Goal: Task Accomplishment & Management: Use online tool/utility

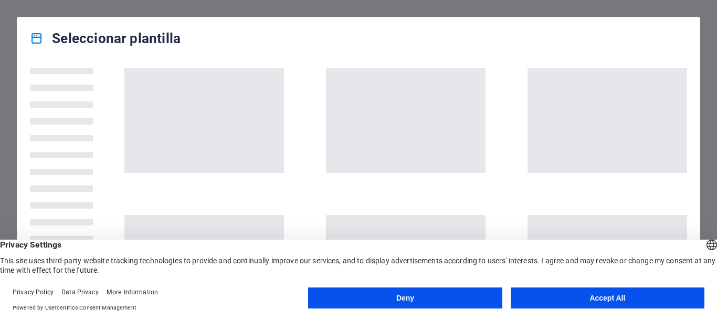
click at [558, 301] on button "Accept All" at bounding box center [608, 297] width 194 height 21
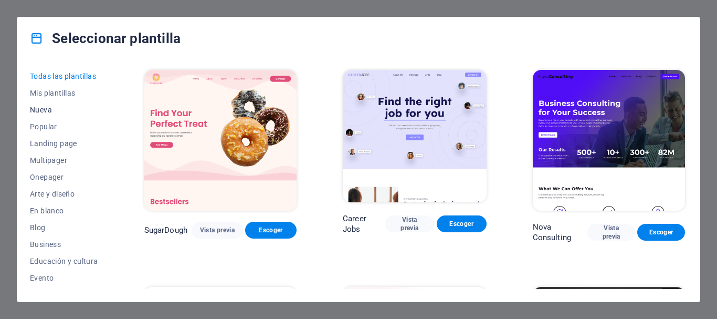
click at [51, 112] on span "Nueva" at bounding box center [64, 110] width 68 height 8
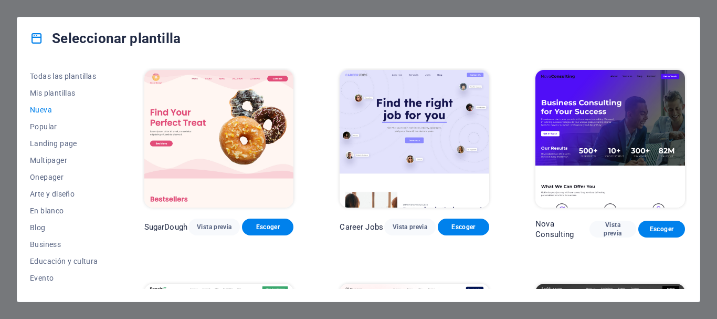
click at [51, 112] on span "Nueva" at bounding box center [64, 110] width 68 height 8
click at [49, 210] on span "En blanco" at bounding box center [64, 210] width 68 height 8
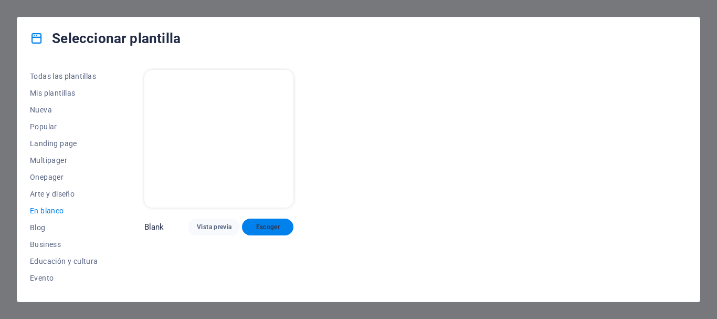
click at [255, 223] on span "Escoger" at bounding box center [267, 227] width 35 height 8
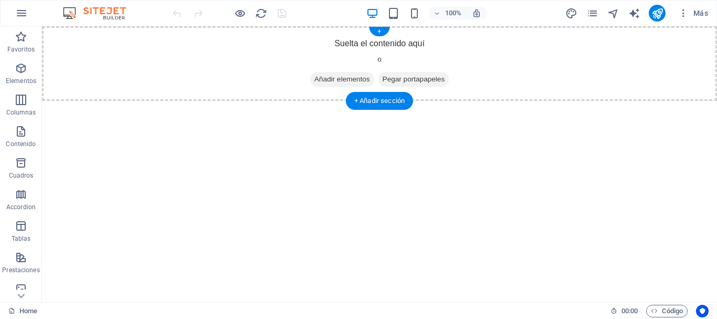
click at [325, 79] on span "Añadir elementos" at bounding box center [342, 79] width 64 height 15
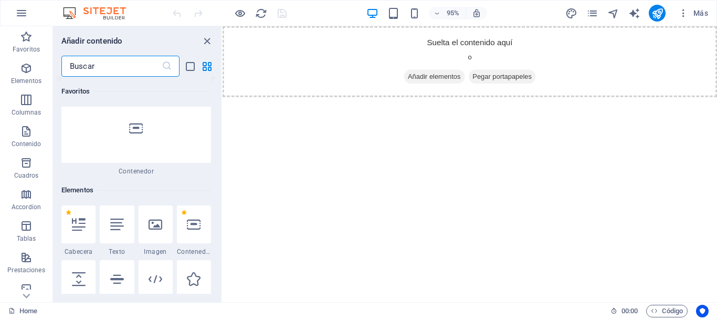
scroll to position [43, 0]
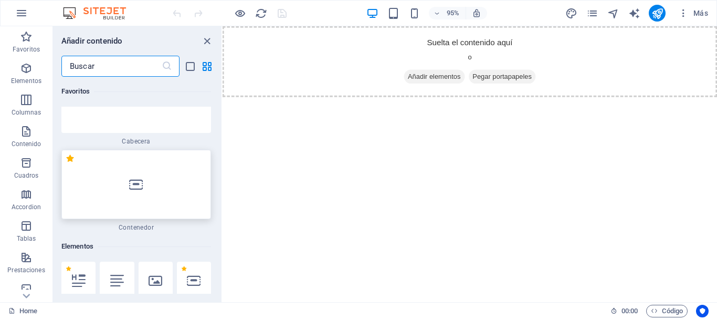
click at [151, 188] on div at bounding box center [136, 184] width 150 height 69
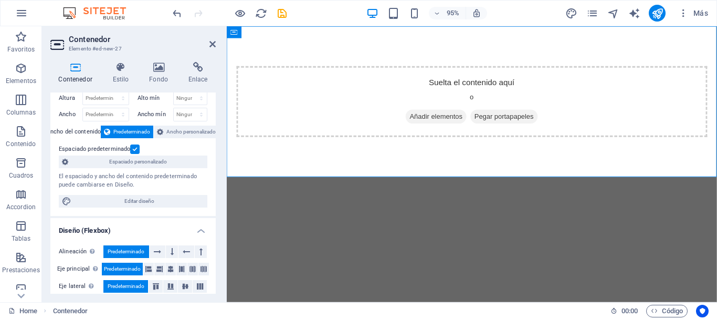
scroll to position [0, 0]
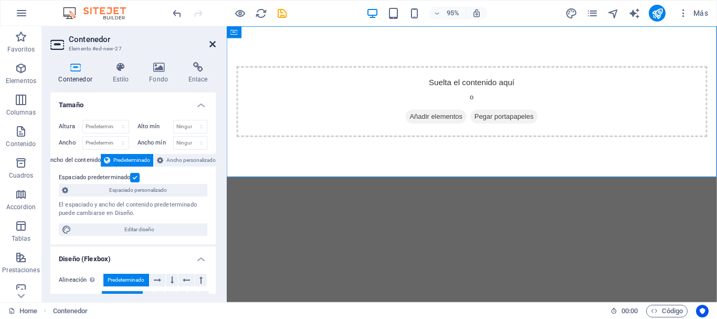
click at [215, 45] on icon at bounding box center [212, 44] width 6 height 8
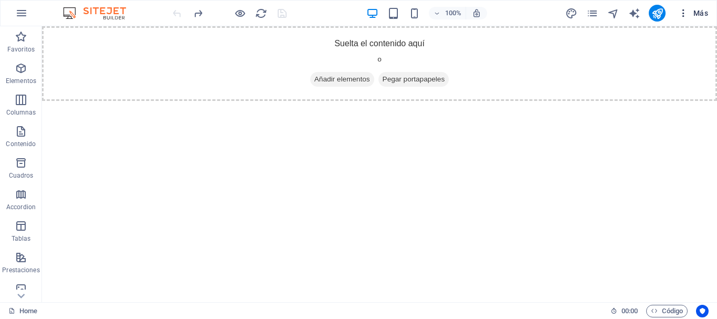
click at [682, 14] on icon "button" at bounding box center [683, 13] width 10 height 10
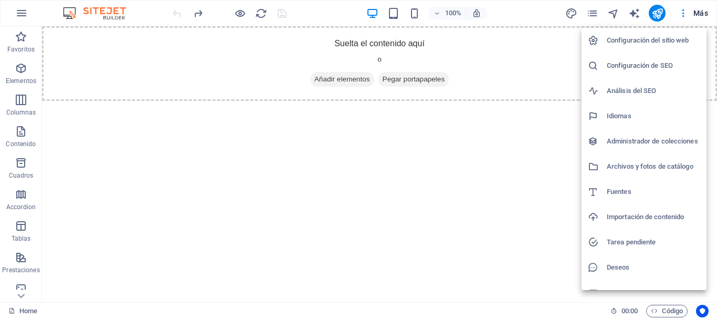
click at [628, 215] on h6 "Importación de contenido" at bounding box center [653, 216] width 93 height 13
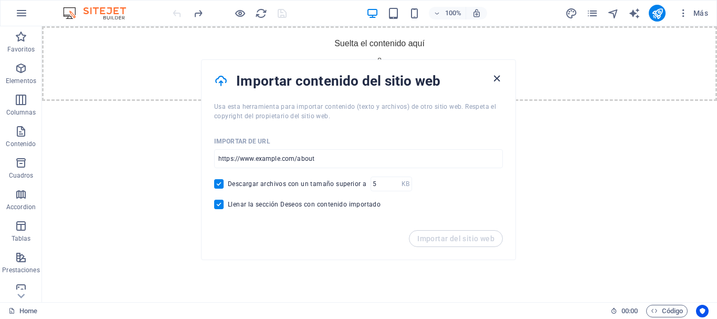
click at [495, 80] on icon "button" at bounding box center [497, 78] width 12 height 12
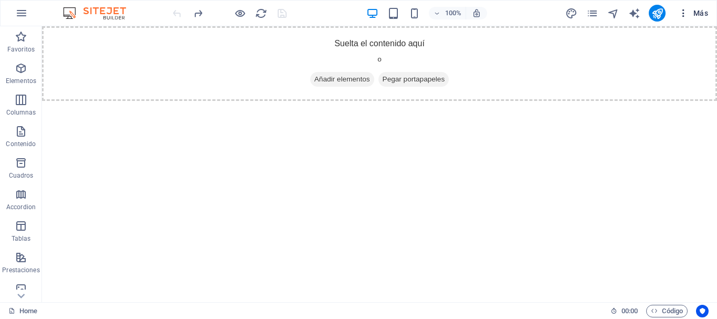
click at [700, 10] on span "Más" at bounding box center [693, 13] width 30 height 10
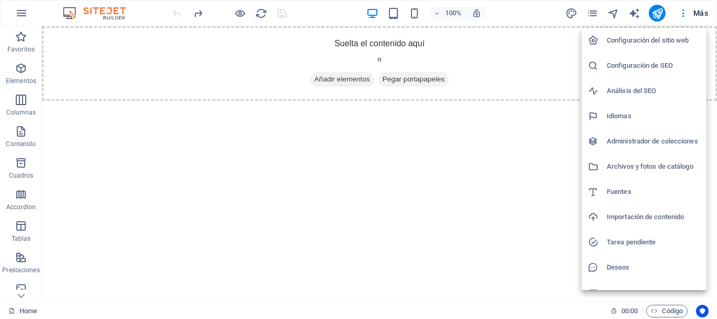
scroll to position [15, 0]
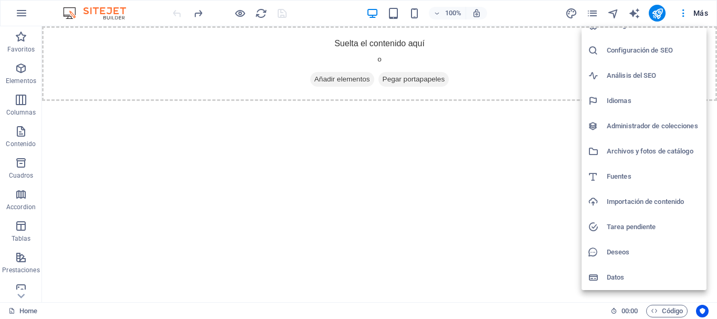
click at [468, 198] on div at bounding box center [358, 159] width 717 height 319
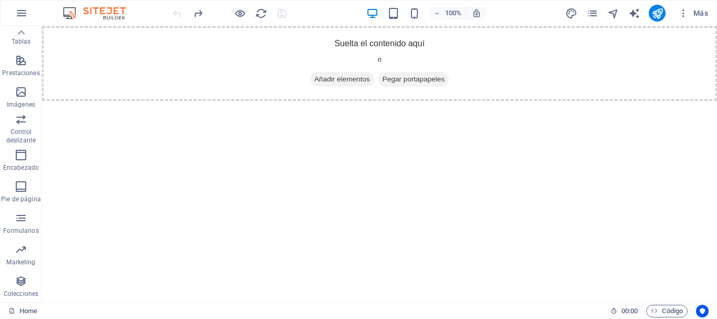
scroll to position [0, 0]
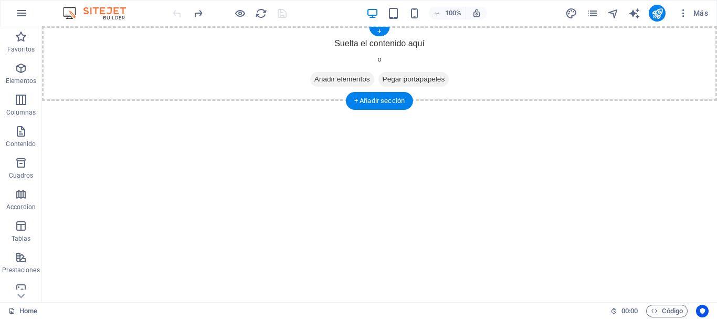
click at [239, 80] on div "Suelta el contenido aquí o Añadir elementos Pegar portapapeles" at bounding box center [379, 63] width 675 height 75
click at [351, 79] on span "Añadir elementos" at bounding box center [342, 79] width 64 height 15
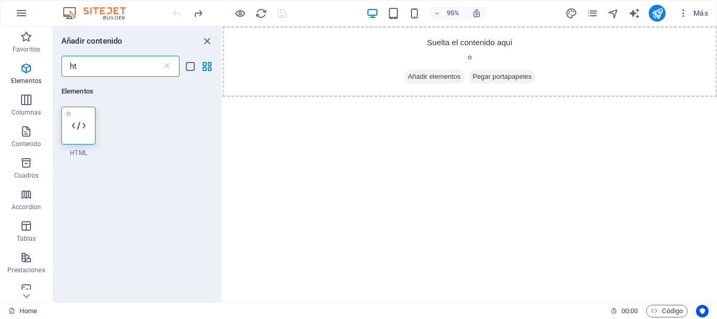
type input "ht"
click at [81, 129] on icon at bounding box center [79, 126] width 14 height 14
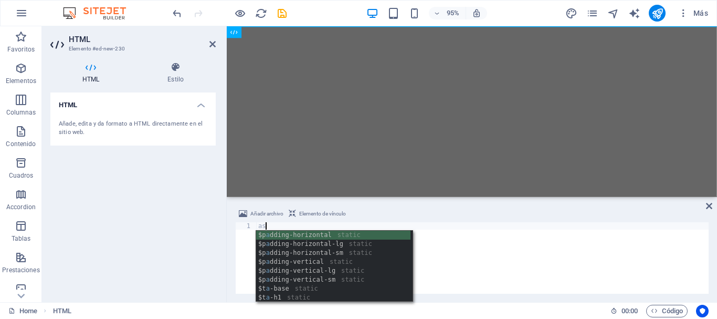
scroll to position [0, 1]
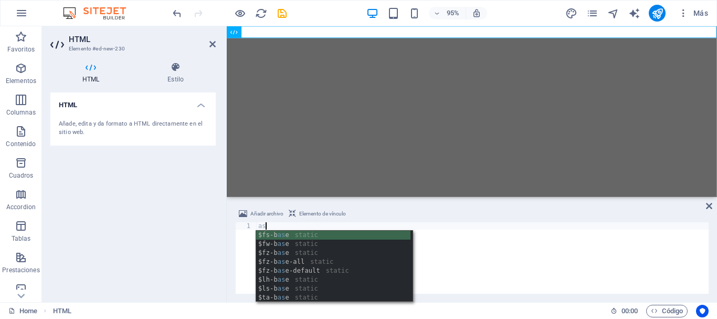
type textarea "a"
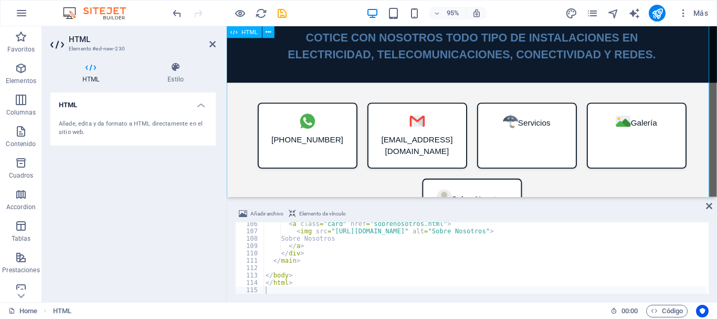
scroll to position [0, 0]
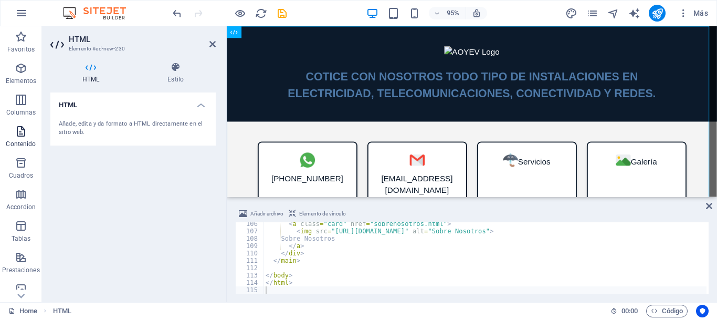
click at [22, 133] on icon "button" at bounding box center [21, 131] width 13 height 13
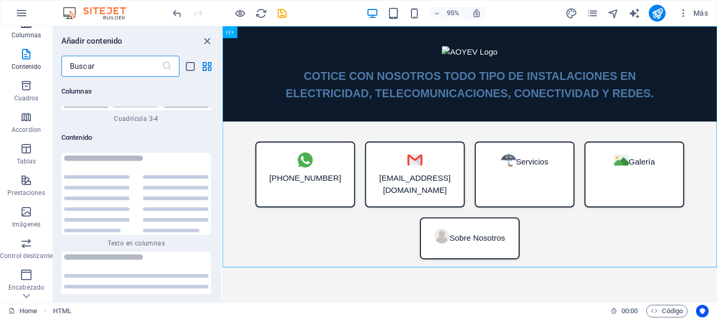
scroll to position [126, 0]
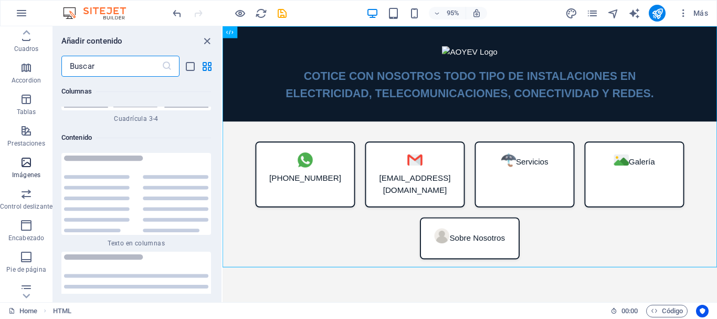
click at [33, 166] on span "Imágenes" at bounding box center [26, 168] width 52 height 25
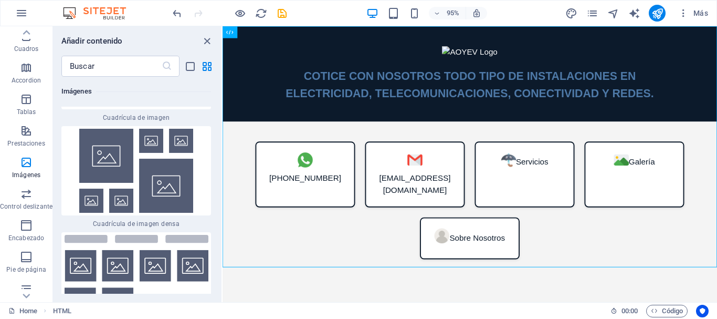
scroll to position [10679, 0]
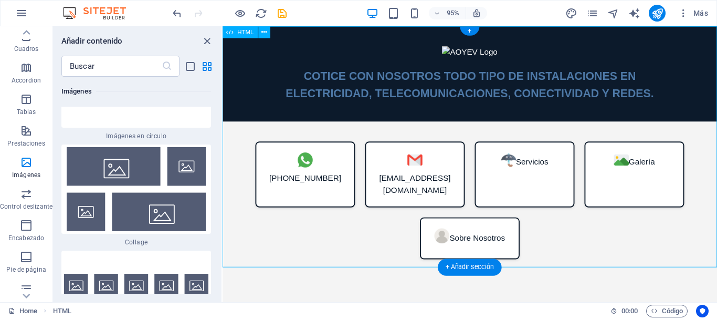
click at [458, 51] on div "AOYEV Security COTICE CON NOSOTROS TODO TIPO DE INSTALACIONES EN ELECTRICIDAD, …" at bounding box center [483, 159] width 521 height 266
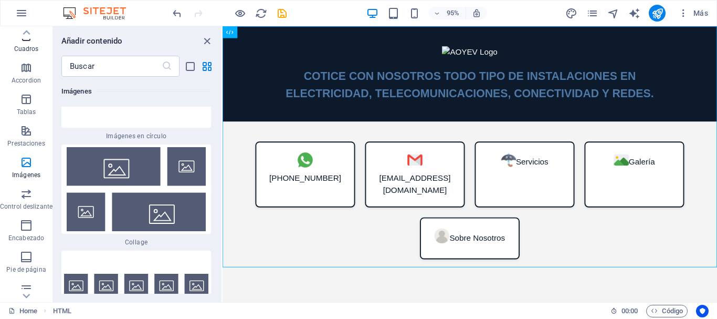
scroll to position [0, 0]
click at [19, 18] on icon "button" at bounding box center [21, 13] width 13 height 13
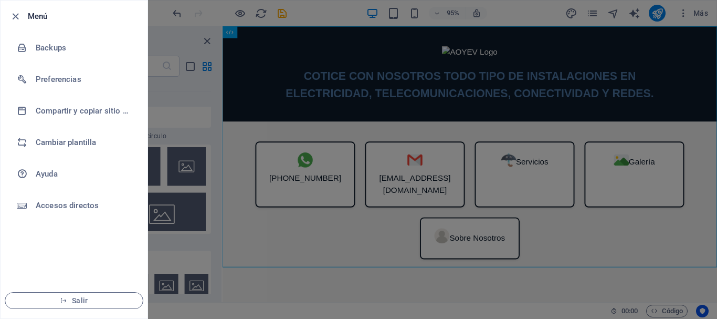
click at [191, 89] on div at bounding box center [358, 159] width 717 height 319
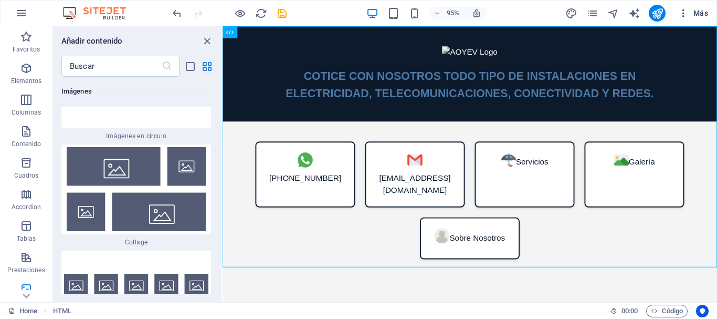
click at [699, 15] on span "Más" at bounding box center [693, 13] width 30 height 10
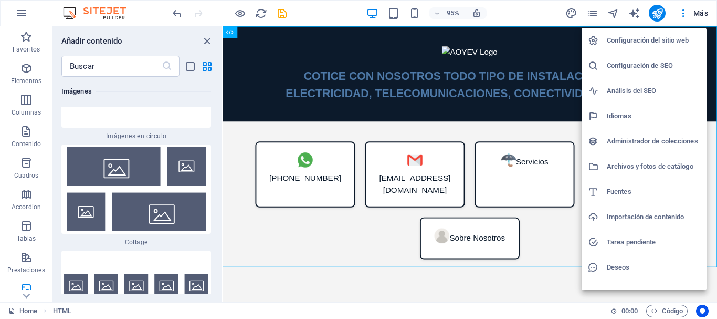
click at [658, 167] on h6 "Archivos y fotos de catálogo" at bounding box center [653, 166] width 93 height 13
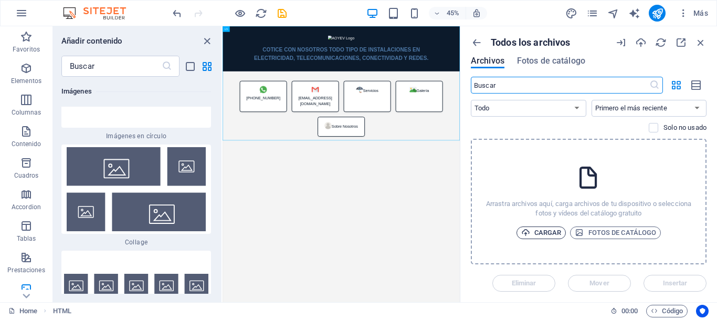
click at [546, 230] on span "Cargar" at bounding box center [541, 232] width 40 height 13
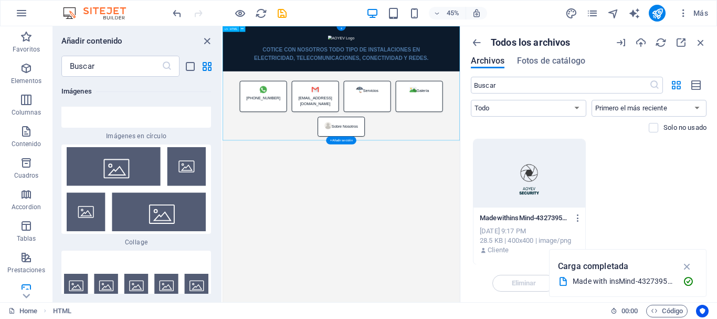
click at [509, 57] on div "AOYEV Security COTICE CON NOSOTROS TODO TIPO DE INSTALACIONES EN ELECTRICIDAD, …" at bounding box center [486, 159] width 527 height 266
click at [564, 60] on span "Fotos de catálogo" at bounding box center [551, 61] width 68 height 13
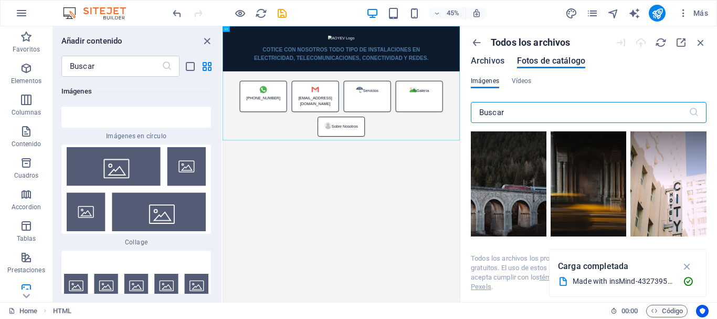
click at [494, 59] on span "Archivos" at bounding box center [488, 61] width 34 height 13
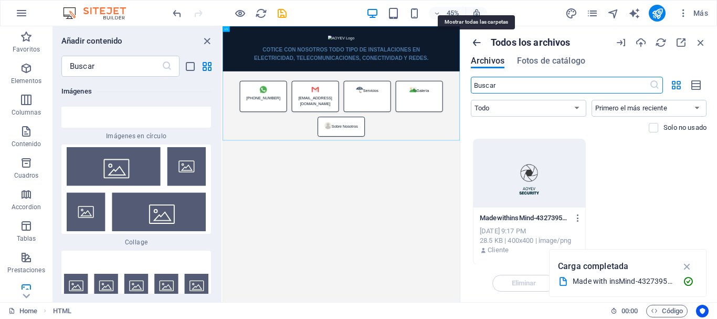
click at [477, 44] on icon "button" at bounding box center [477, 43] width 12 height 12
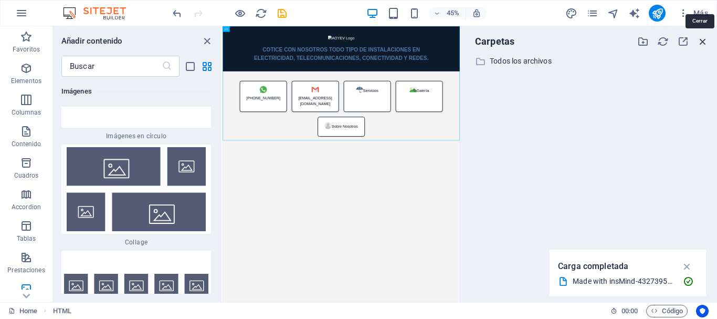
click at [705, 40] on icon "button" at bounding box center [703, 42] width 12 height 12
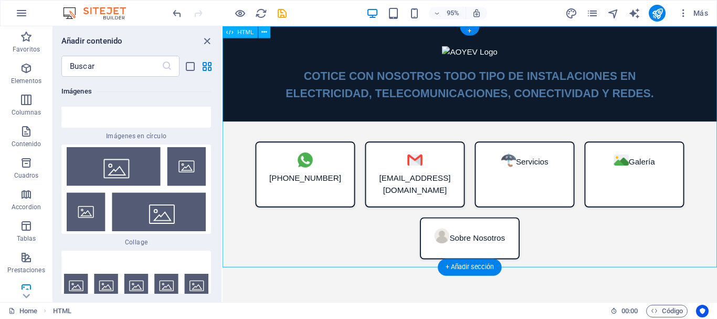
click at [472, 54] on div "AOYEV Security COTICE CON NOSOTROS TODO TIPO DE INSTALACIONES EN ELECTRICIDAD, …" at bounding box center [483, 159] width 521 height 266
click at [244, 34] on span "HTML" at bounding box center [246, 32] width 16 height 6
click at [248, 36] on div "HTML" at bounding box center [240, 32] width 35 height 12
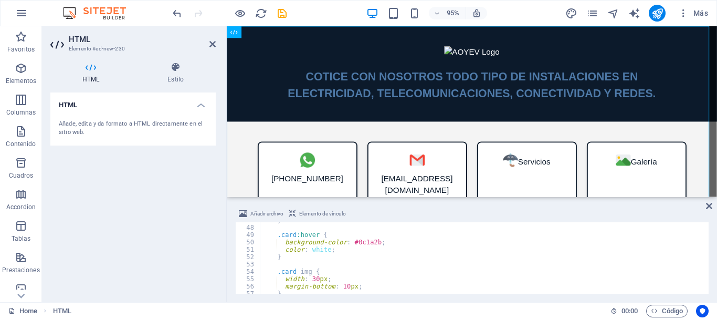
scroll to position [354, 0]
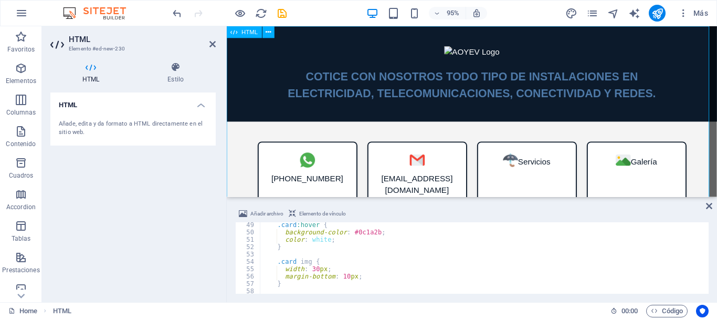
click at [467, 51] on div "AOYEV Security COTICE CON NOSOTROS TODO TIPO DE INSTALACIONES EN ELECTRICIDAD, …" at bounding box center [485, 159] width 516 height 266
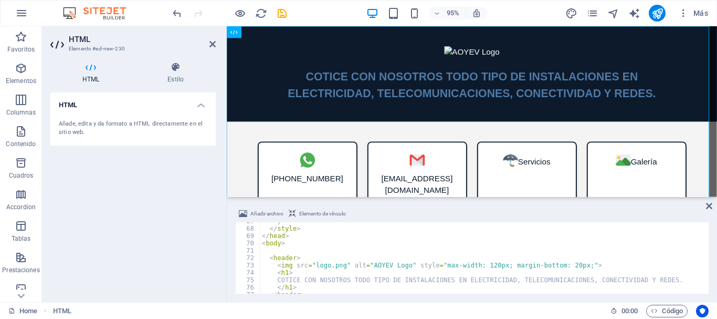
scroll to position [490, 0]
click at [679, 16] on icon "button" at bounding box center [683, 13] width 10 height 10
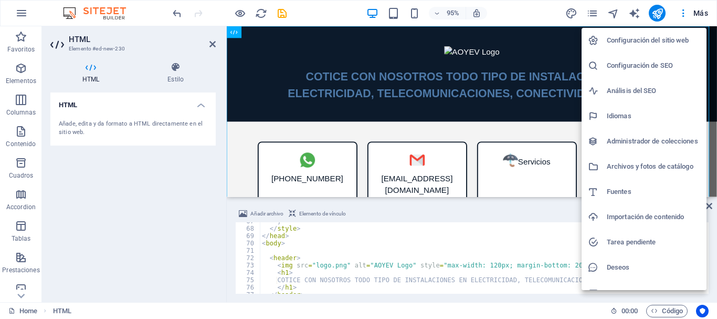
click at [617, 162] on h6 "Archivos y fotos de catálogo" at bounding box center [653, 166] width 93 height 13
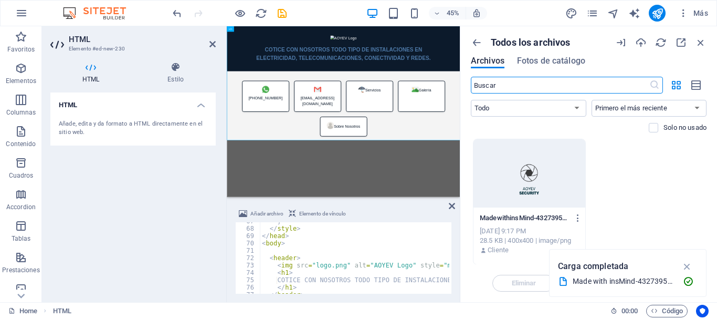
scroll to position [1, 0]
click at [577, 217] on icon "button" at bounding box center [578, 217] width 10 height 9
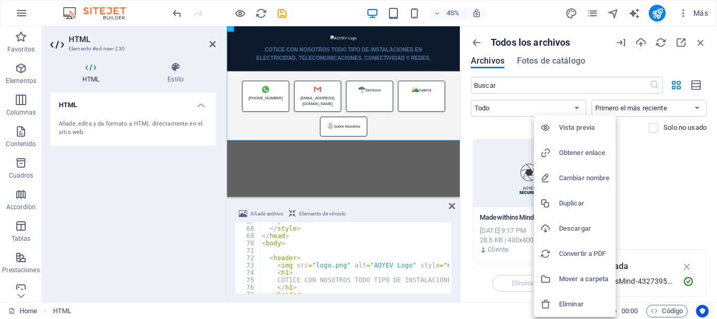
click at [588, 175] on h6 "Cambiar nombre" at bounding box center [584, 178] width 50 height 13
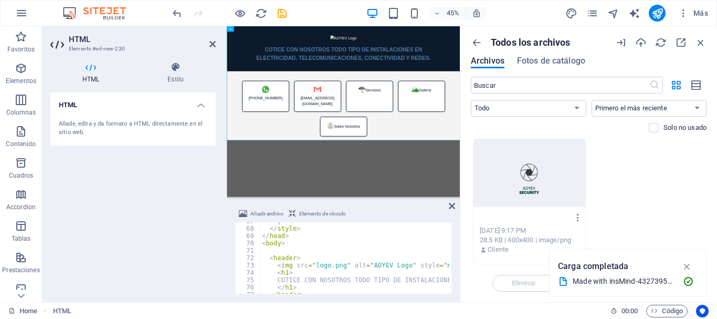
scroll to position [0, 0]
type input "aoyev Logo.png"
click at [577, 218] on div "aoyev Logo.png MadewithinsMind-432739557_122095696910248292_1631373143583530932…" at bounding box center [529, 201] width 113 height 126
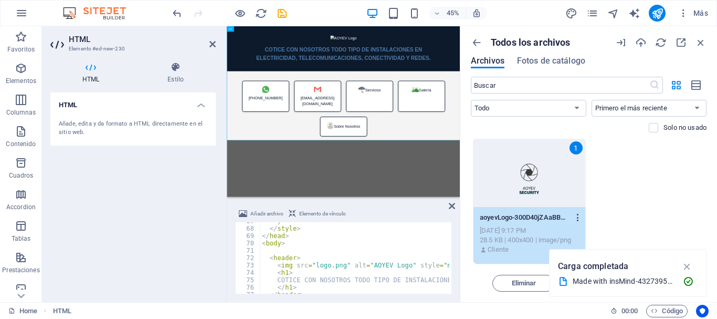
click at [575, 216] on icon "button" at bounding box center [578, 217] width 10 height 9
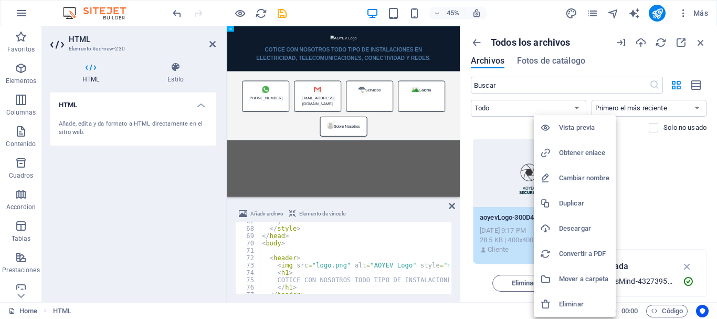
click at [581, 178] on h6 "Cambiar nombre" at bounding box center [584, 178] width 50 height 13
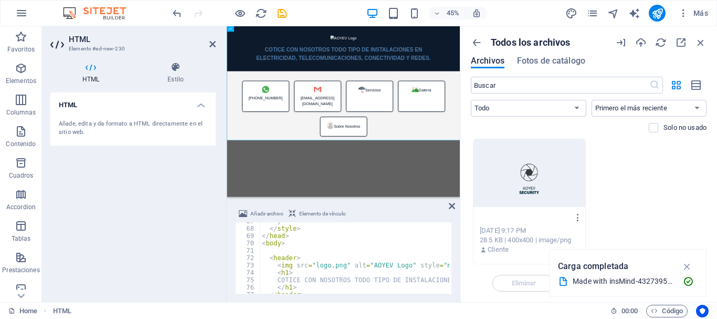
type input "aoyev logo.png"
click at [576, 217] on icon "button" at bounding box center [578, 217] width 10 height 9
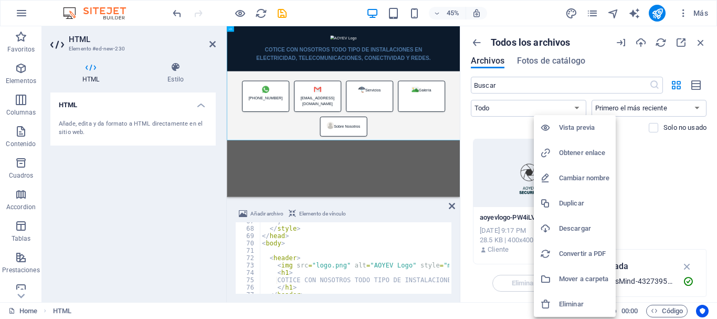
click at [593, 151] on h6 "Obtener enlace" at bounding box center [584, 152] width 50 height 13
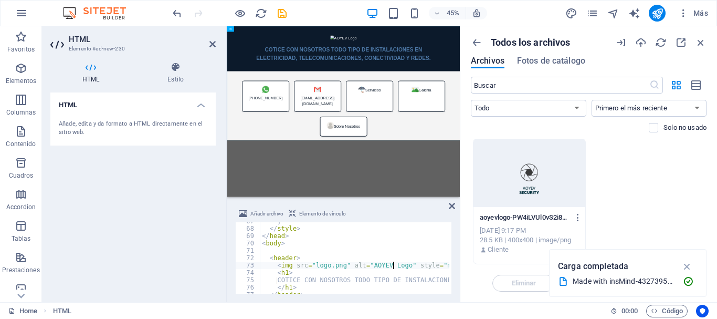
click at [392, 269] on div "} </ style > </ head > < body > < header > < img src = "logo.png" alt = "AOYEV …" at bounding box center [483, 260] width 447 height 86
click at [400, 266] on div "} </ style > </ head > < body > < header > < img src = "logo.png" alt = "AOYEV …" at bounding box center [354, 257] width 189 height 71
drag, startPoint x: 407, startPoint y: 265, endPoint x: 372, endPoint y: 266, distance: 35.2
click at [372, 266] on div "} </ style > </ head > < body > < header > < img src = "logo.png" alt = "AOYEV …" at bounding box center [483, 260] width 447 height 86
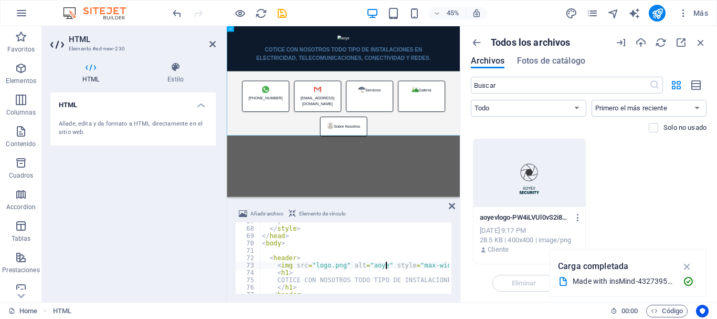
scroll to position [0, 18]
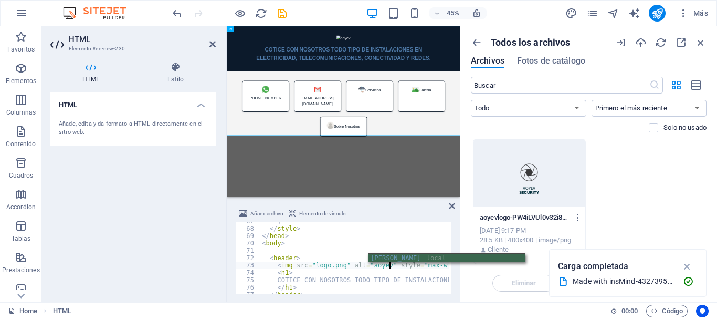
click at [404, 258] on div "AOYEV local" at bounding box center [446, 267] width 156 height 27
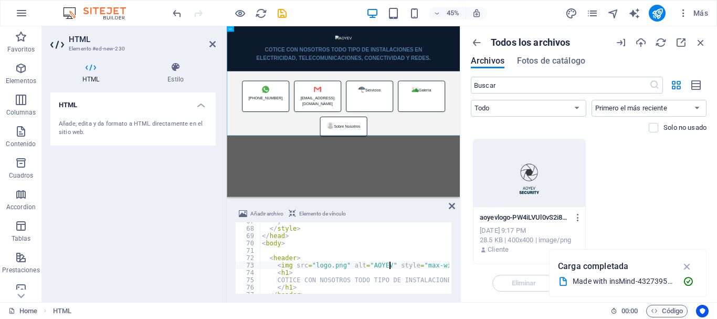
click at [423, 268] on div "} </ style > </ head > < body > < header > < img src = "logo.png" alt = "AOYEV"…" at bounding box center [483, 260] width 447 height 86
click at [381, 266] on div "} </ style > </ head > < body > < header > < img src = "logo.png" alt = "AOYEV"…" at bounding box center [483, 260] width 447 height 86
click at [389, 266] on div "} </ style > </ head > < body > < header > < img src = "logo.png" alt = "AOYEV"…" at bounding box center [483, 260] width 447 height 86
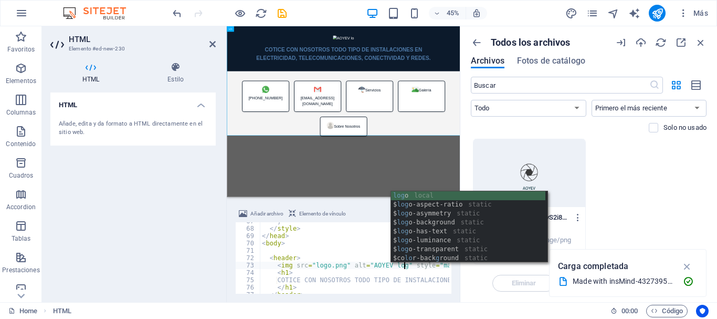
scroll to position [0, 20]
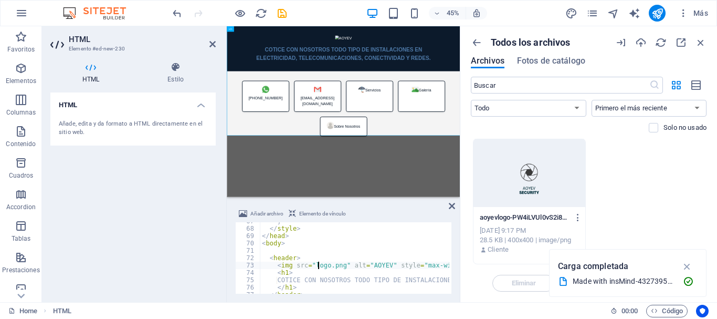
click at [318, 266] on div "} </ style > </ head > < body > < header > < img src = "logo.png" alt = "AOYEV"…" at bounding box center [483, 260] width 447 height 86
drag, startPoint x: 345, startPoint y: 267, endPoint x: 321, endPoint y: 267, distance: 23.6
click at [315, 266] on div "} </ style > </ head > < body > < header > < img src = "logo.png" alt = "AOYEV"…" at bounding box center [483, 260] width 447 height 86
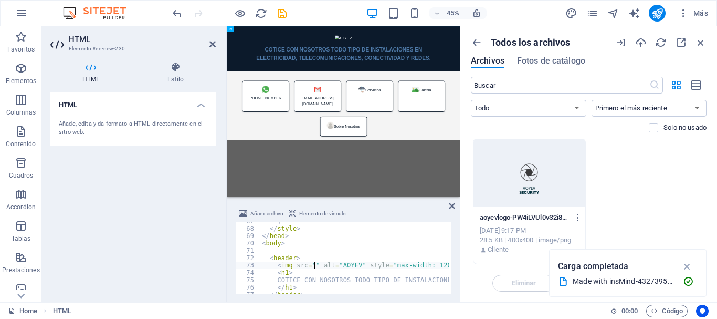
paste textarea "https://cdn1.site-media.eu/images/0/19746126/aoyevlogo-PW4iLVUl0vS2i8fi855UNg.p…"
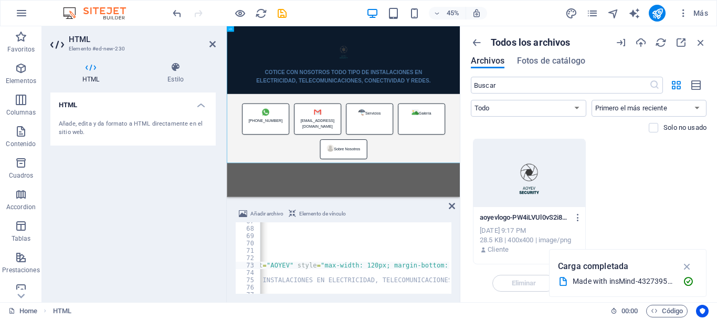
scroll to position [0, 142]
click at [377, 262] on div "} </ style > </ head > < body > < header > < img src = "https://cdn1.site-media…" at bounding box center [412, 259] width 589 height 84
click at [388, 280] on div "} </ style > </ head > < body > < header > < img src = "https://cdn1.site-media…" at bounding box center [412, 259] width 589 height 84
click at [474, 40] on icon "button" at bounding box center [477, 43] width 12 height 12
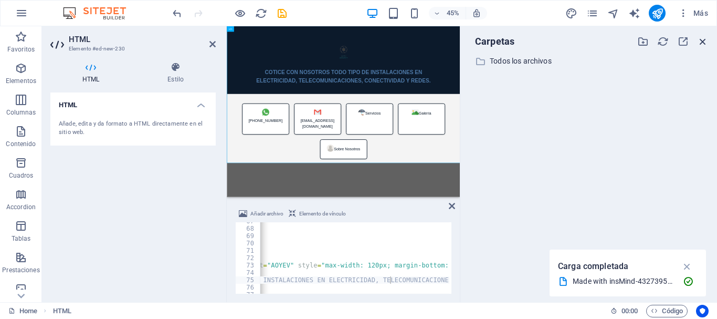
click at [703, 41] on icon "button" at bounding box center [703, 42] width 12 height 12
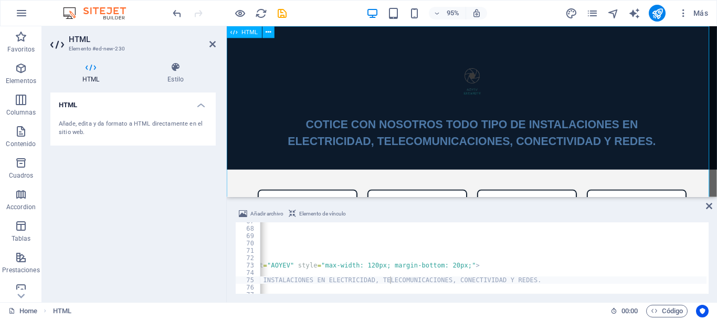
click at [467, 85] on div "AOYEV Security COTICE CON NOSOTROS TODO TIPO DE INSTALACIONES EN ELECTRICIDAD, …" at bounding box center [485, 184] width 516 height 317
click at [478, 82] on div "AOYEV Security COTICE CON NOSOTROS TODO TIPO DE INSTALACIONES EN ELECTRICIDAD, …" at bounding box center [485, 184] width 516 height 317
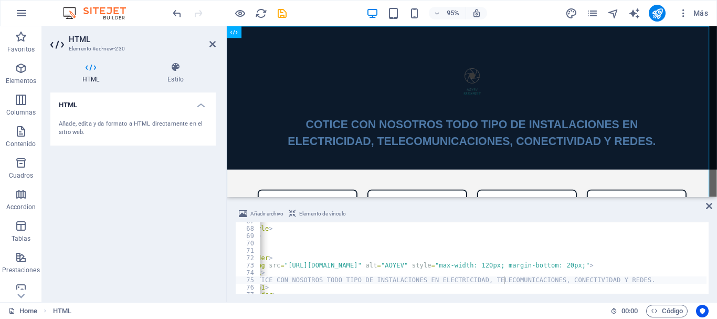
scroll to position [0, 0]
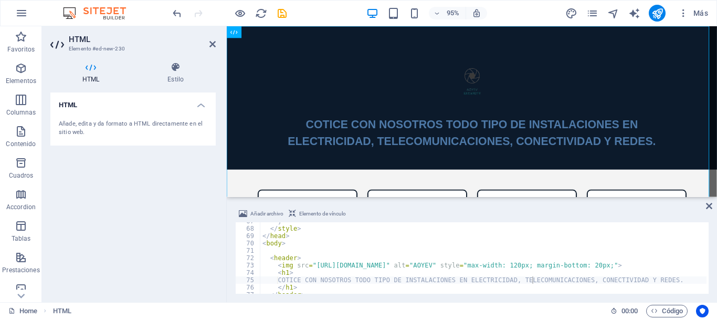
click at [322, 266] on div "} </ style > </ head > < body > < header > < img src = "https://cdn1.site-media…" at bounding box center [554, 259] width 589 height 84
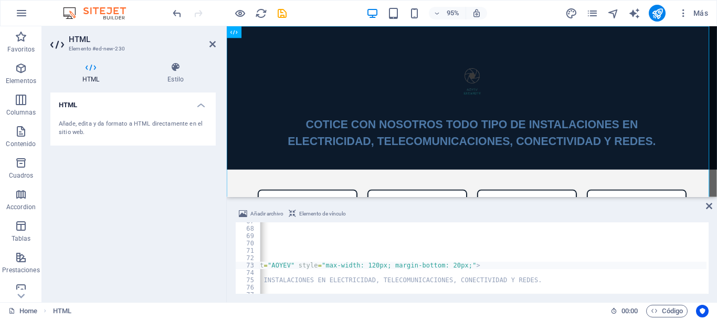
scroll to position [0, 143]
click at [603, 265] on div "} </ style > </ head > < body > < header > < img src = "https://cdn1.site-media…" at bounding box center [483, 257] width 446 height 71
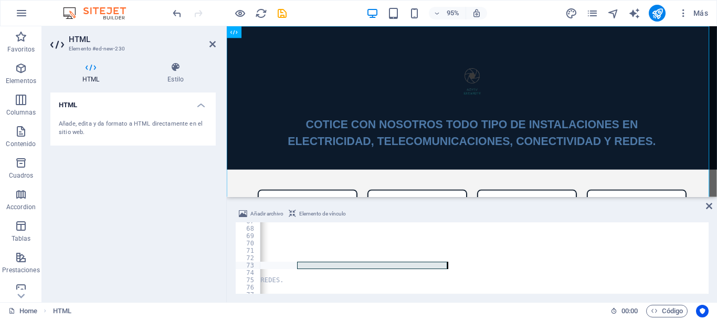
drag, startPoint x: 298, startPoint y: 265, endPoint x: 641, endPoint y: 268, distance: 343.3
click at [641, 268] on div "} </ style > </ head > < body > < header > < img src = "https://cdn1.site-media…" at bounding box center [483, 257] width 446 height 71
drag, startPoint x: 278, startPoint y: 266, endPoint x: 668, endPoint y: 263, distance: 390.0
click at [668, 263] on div "} </ style > </ head > < body > < header > < img src = "https://cdn1.site-media…" at bounding box center [483, 257] width 446 height 71
click at [472, 273] on div "} </ style > </ head > < body > < header > < img src = "https://cdn1.site-media…" at bounding box center [483, 257] width 446 height 71
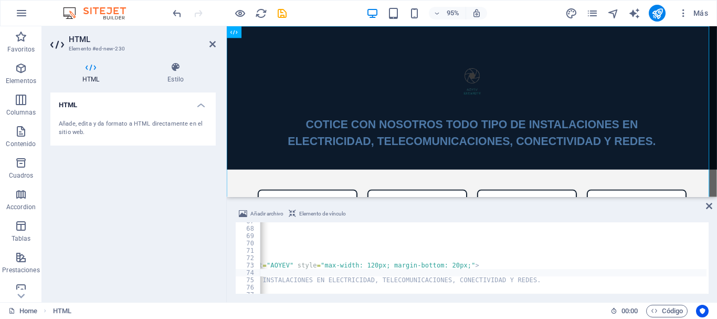
click at [705, 261] on div at bounding box center [706, 154] width 5 height 845
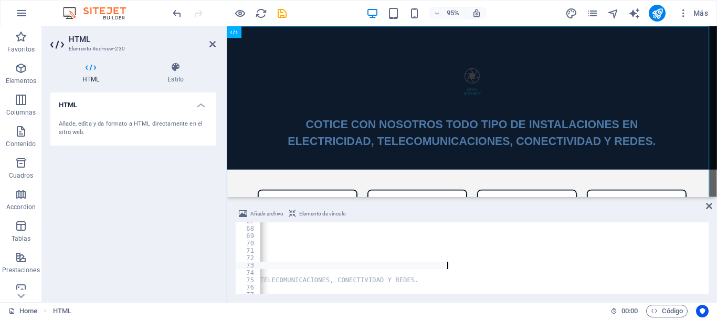
scroll to position [0, 0]
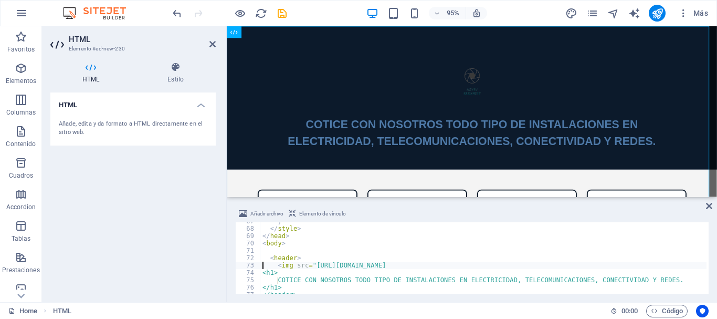
type textarea "<header>"
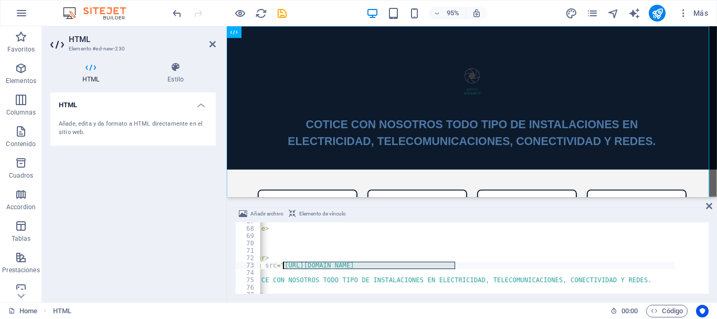
drag, startPoint x: 489, startPoint y: 263, endPoint x: 282, endPoint y: 266, distance: 207.3
click at [282, 266] on div "} </ style > </ head > < body > < header > < img src = "https://cdn1.site-media…" at bounding box center [451, 259] width 446 height 84
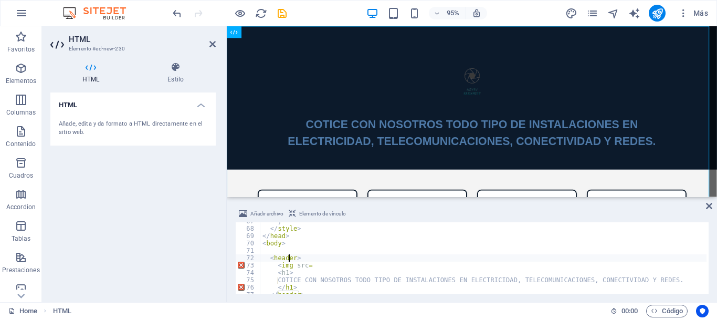
click at [317, 265] on div "} </ style > </ head > < body > < header > < img src = < h1 > COTICE CON NOSOTR…" at bounding box center [483, 259] width 446 height 84
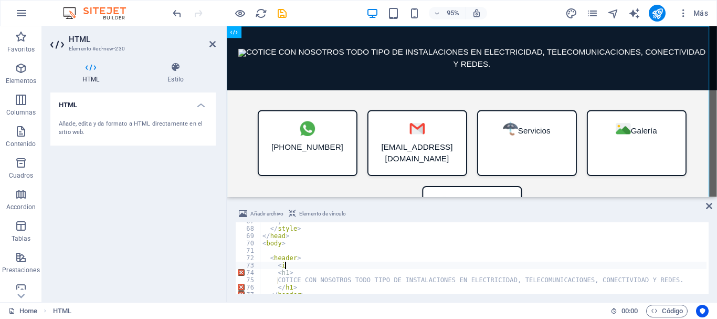
type textarea "<"
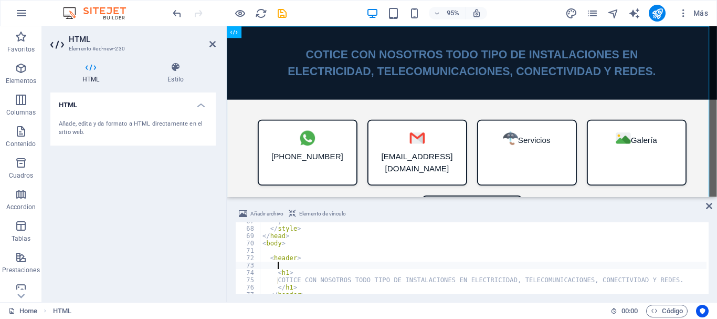
paste textarea "">"
type textarea "">"
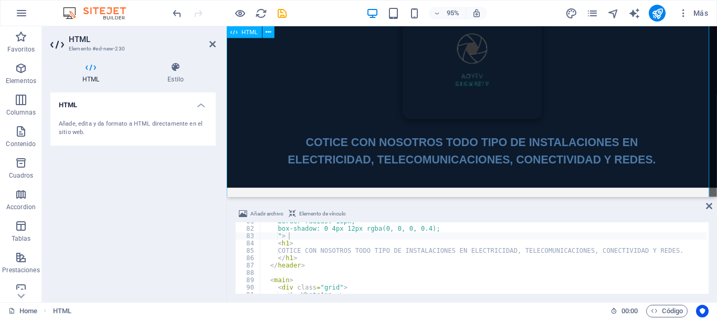
scroll to position [60, 0]
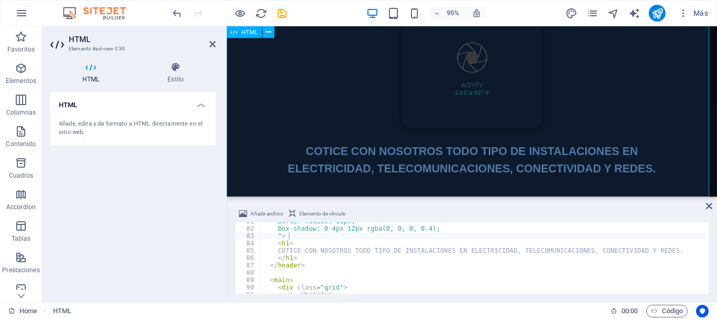
click at [468, 81] on div "AOYEV Security COTICE CON NOSOTROS TODO TIPO DE INSTALACIONES EN ELECTRICIDAD, …" at bounding box center [485, 169] width 516 height 406
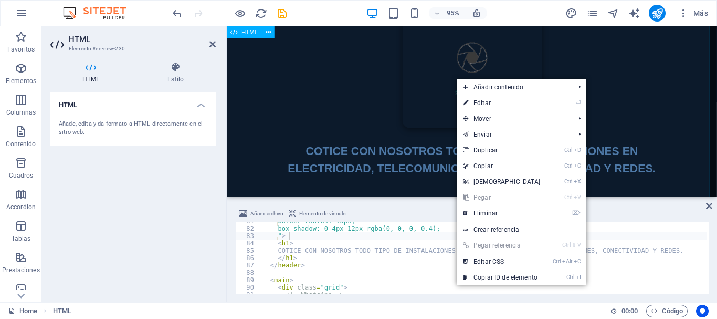
click at [481, 68] on div "AOYEV Security COTICE CON NOSOTROS TODO TIPO DE INSTALACIONES EN ELECTRICIDAD, …" at bounding box center [485, 169] width 516 height 406
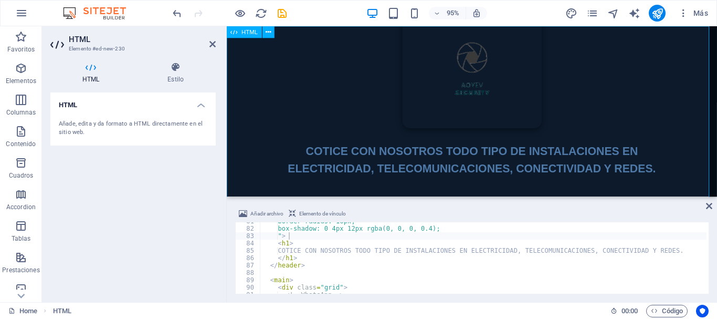
scroll to position [0, 0]
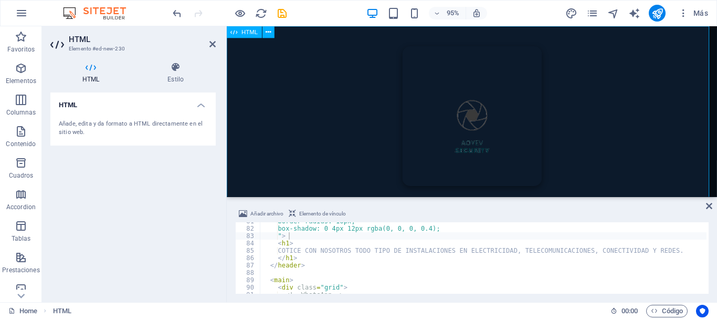
click at [486, 125] on div "AOYEV Security COTICE CON NOSOTROS TODO TIPO DE INSTALACIONES EN ELECTRICIDAD, …" at bounding box center [485, 229] width 516 height 406
click at [661, 12] on icon "publish" at bounding box center [657, 13] width 12 height 12
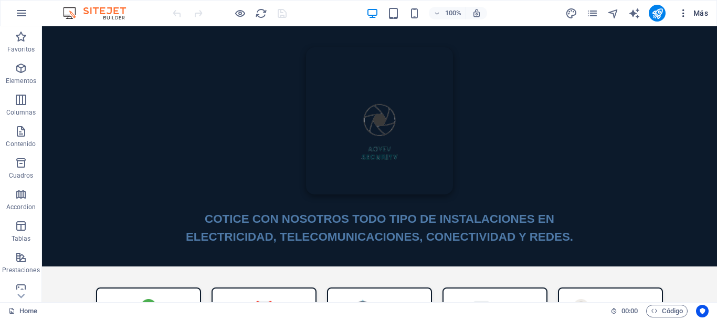
click at [692, 13] on span "Más" at bounding box center [693, 13] width 30 height 10
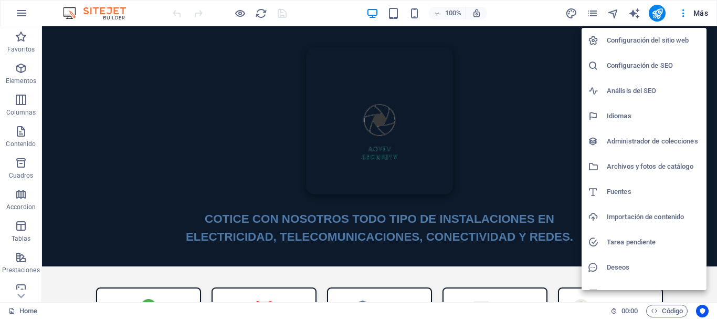
click at [635, 161] on h6 "Archivos y fotos de catálogo" at bounding box center [653, 166] width 93 height 13
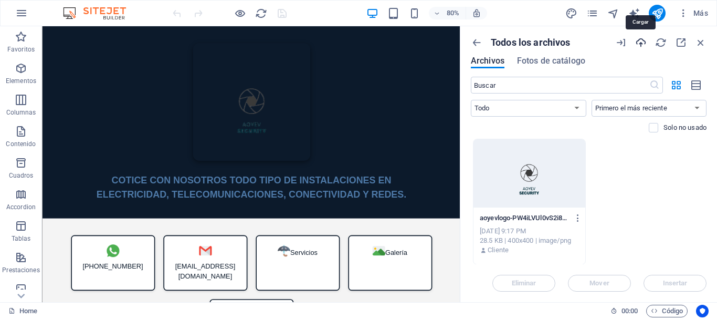
click at [640, 42] on icon "button" at bounding box center [641, 43] width 12 height 12
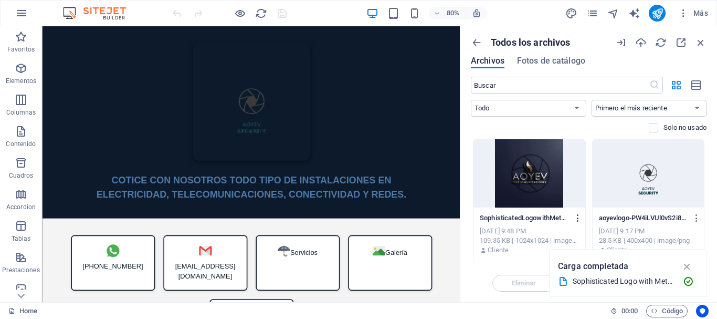
click at [575, 215] on icon "button" at bounding box center [578, 217] width 10 height 9
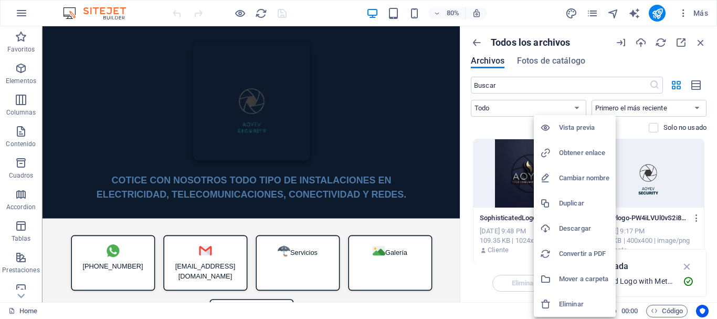
click at [575, 157] on h6 "Obtener enlace" at bounding box center [584, 152] width 50 height 13
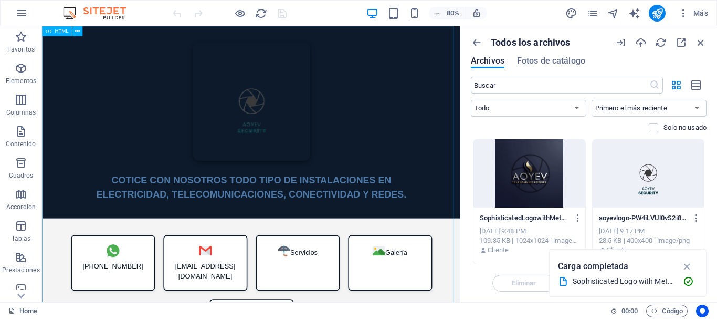
click at [64, 33] on span "HTML" at bounding box center [62, 31] width 14 height 5
drag, startPoint x: 64, startPoint y: 33, endPoint x: 70, endPoint y: 317, distance: 284.0
click at [64, 33] on span "HTML" at bounding box center [62, 31] width 14 height 5
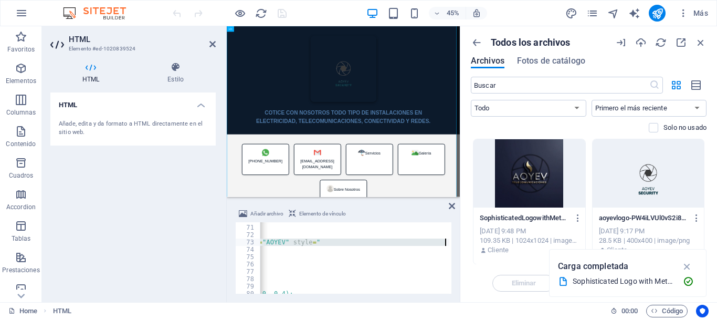
scroll to position [0, 195]
drag, startPoint x: 312, startPoint y: 240, endPoint x: 427, endPoint y: 240, distance: 115.0
click at [427, 240] on div "< header > < img src = "https://cdn1.site-media.eu/images/0/19746126/aoyevlogo-…" at bounding box center [284, 258] width 439 height 84
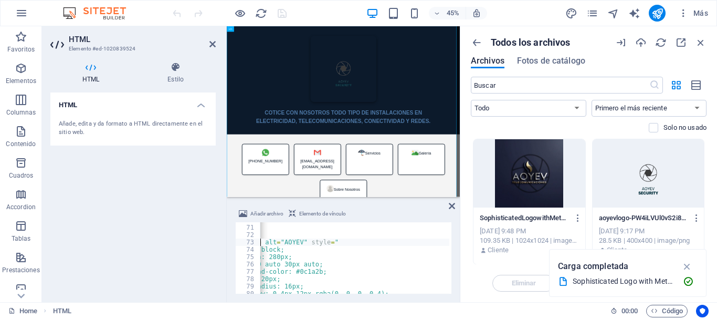
type textarea "<img src=https://cdn1.site-media.eu/images/0/19746880/SophisticatedLogowithMeta…"
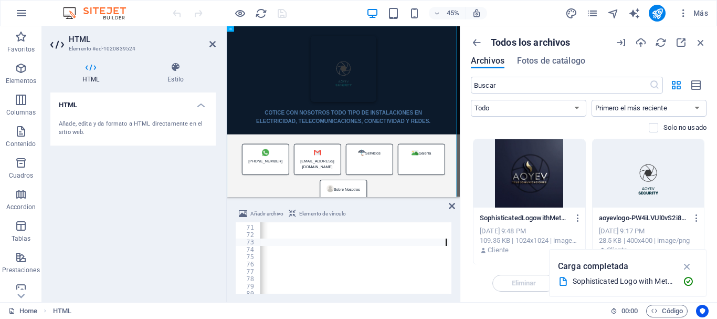
scroll to position [0, 270]
click at [217, 206] on div "HTML Estilo HTML Añade, edita y da formato a HTML directamente en el sitio web.…" at bounding box center [133, 178] width 182 height 248
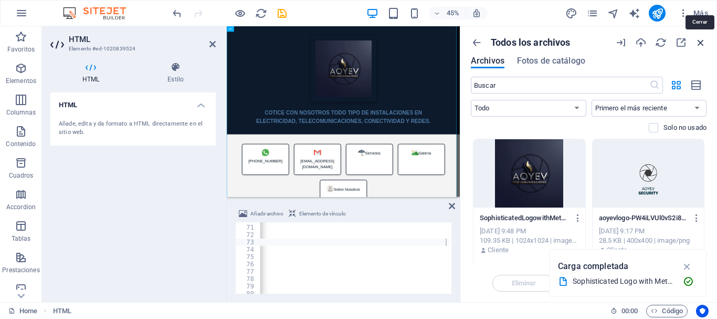
click at [703, 43] on icon "button" at bounding box center [701, 43] width 12 height 12
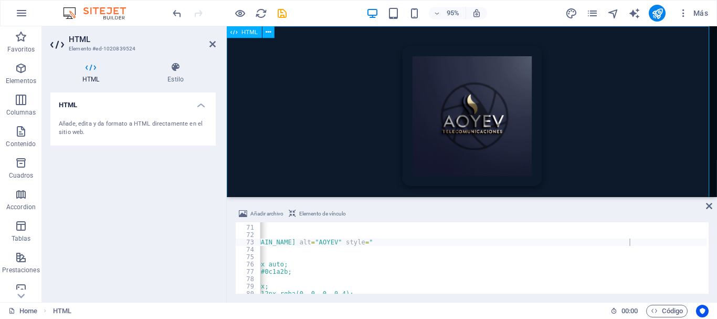
scroll to position [0, 86]
click at [216, 45] on aside "HTML Elemento #ed-1020839524 HTML Estilo HTML Añade, edita y da formato a HTML …" at bounding box center [134, 164] width 185 height 276
click at [213, 45] on icon at bounding box center [212, 44] width 6 height 8
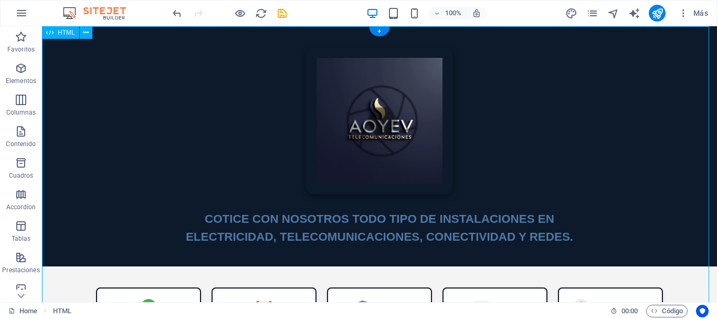
click at [229, 129] on div "AOYEV Security COTICE CON NOSOTROS TODO TIPO DE INSTALACIONES EN ELECTRICIDAD, …" at bounding box center [379, 201] width 675 height 351
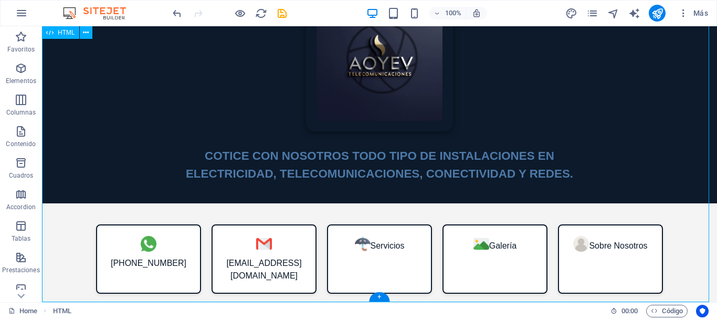
scroll to position [0, 0]
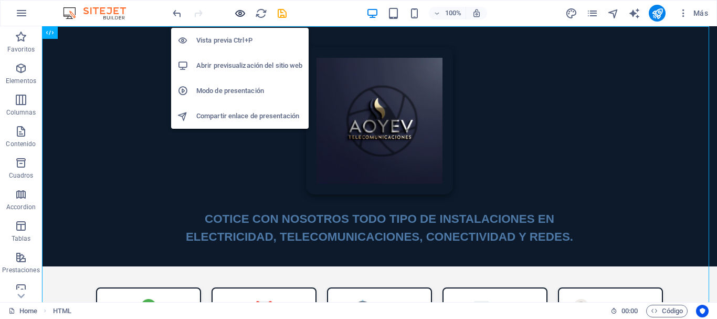
click at [236, 16] on icon "button" at bounding box center [240, 13] width 12 height 12
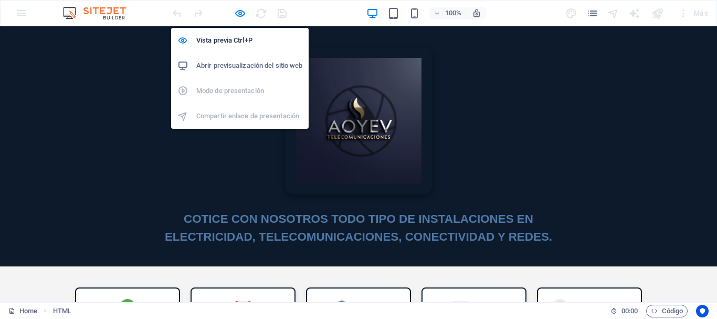
click at [240, 62] on h6 "Abrir previsualización del sitio web" at bounding box center [249, 65] width 106 height 13
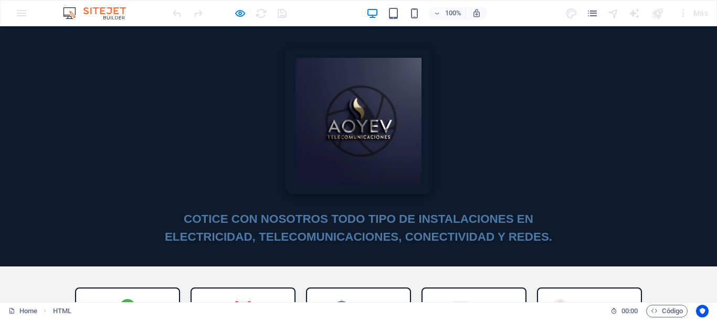
click at [252, 122] on header "COTICE CON NOSOTROS TODO TIPO DE INSTALACIONES EN ELECTRICIDAD, TELECOMUNICACIO…" at bounding box center [358, 146] width 717 height 240
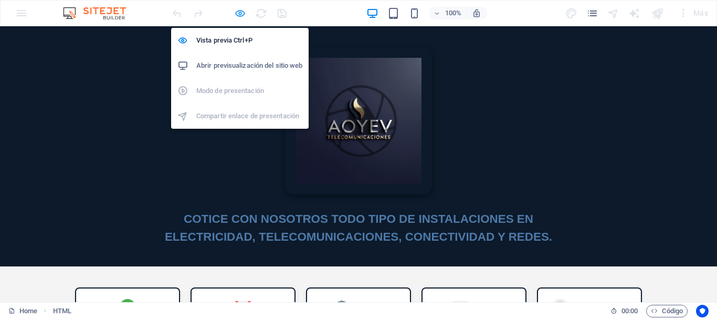
click at [237, 10] on icon "button" at bounding box center [240, 13] width 12 height 12
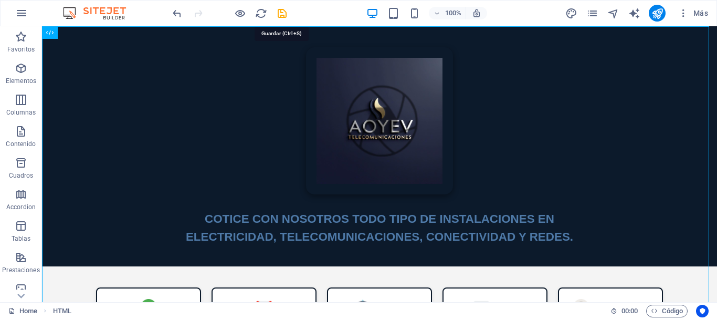
click at [282, 16] on icon "save" at bounding box center [282, 13] width 12 height 12
click at [375, 117] on div "AOYEV Security COTICE CON NOSOTROS TODO TIPO DE INSTALACIONES EN ELECTRICIDAD, …" at bounding box center [379, 201] width 675 height 351
click at [657, 12] on icon "publish" at bounding box center [657, 13] width 12 height 12
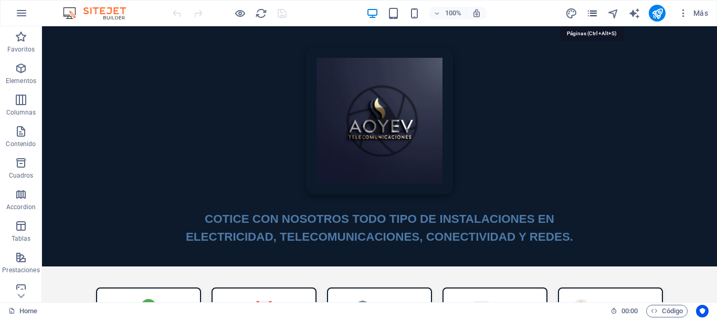
click at [591, 14] on icon "pages" at bounding box center [592, 13] width 12 height 12
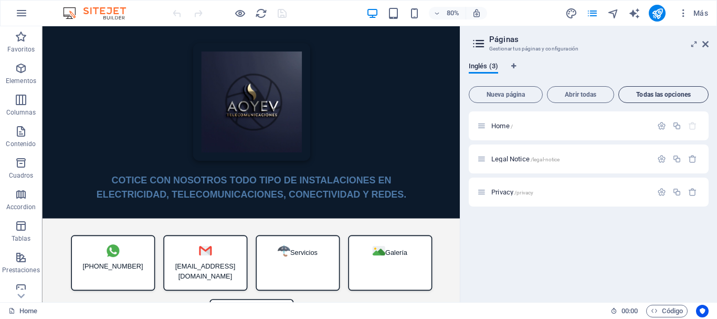
click at [636, 95] on span "Todas las opciones" at bounding box center [663, 94] width 81 height 6
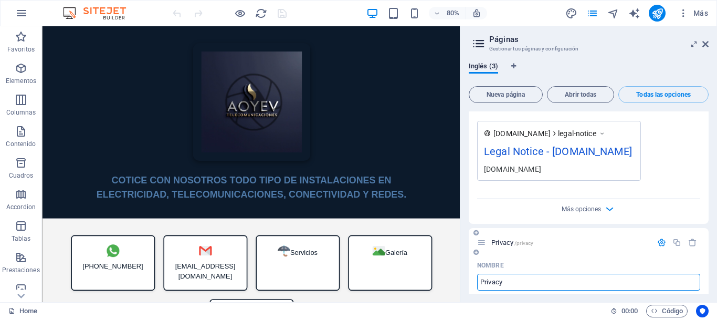
scroll to position [719, 0]
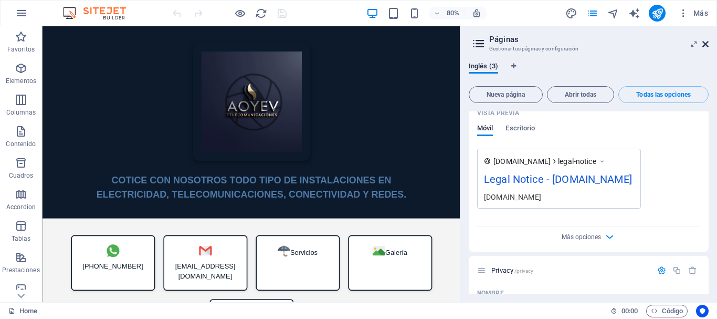
click at [707, 46] on icon at bounding box center [705, 44] width 6 height 8
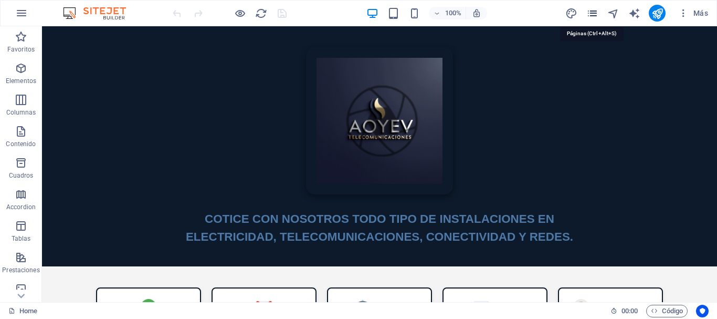
click at [593, 14] on icon "pages" at bounding box center [592, 13] width 12 height 12
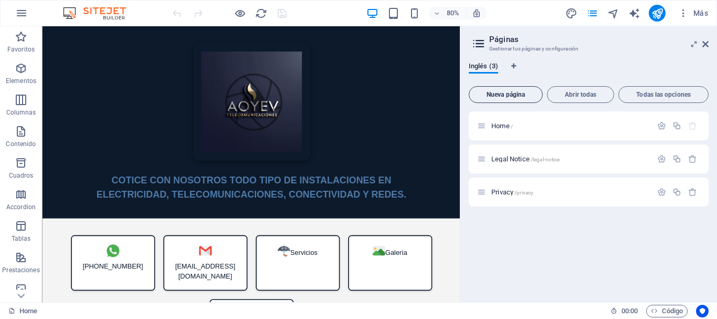
click at [511, 96] on span "Nueva página" at bounding box center [505, 94] width 65 height 6
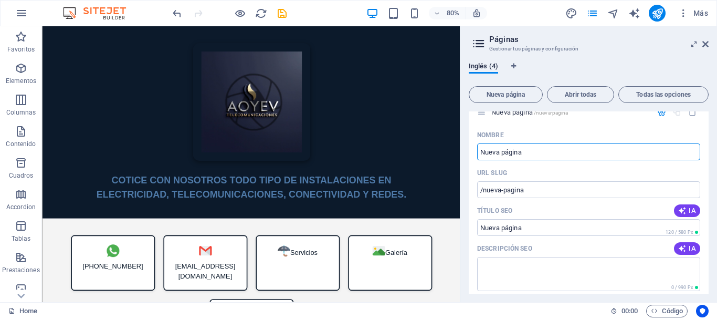
scroll to position [112, 0]
type input "servicios"
type input "/servicios"
type input "servicios"
click at [529, 192] on input "/servicios" at bounding box center [588, 190] width 223 height 17
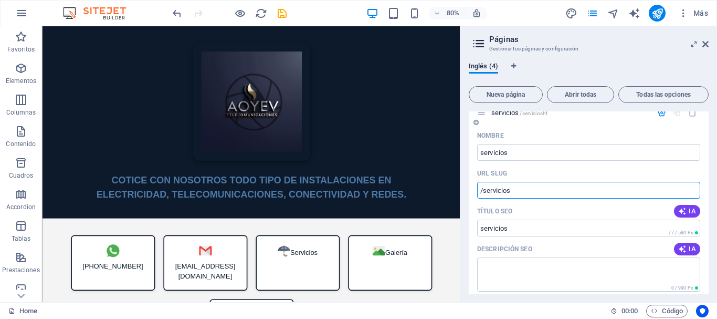
type input "/servicios"
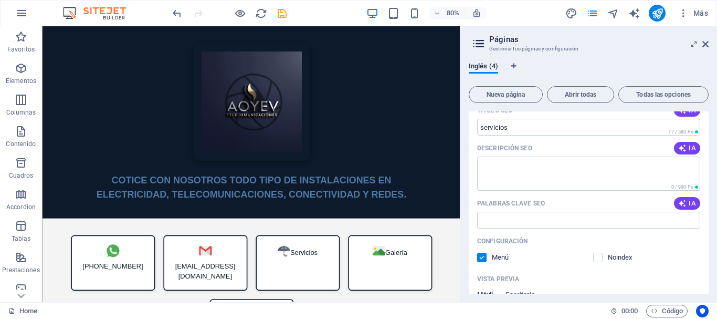
scroll to position [211, 0]
click at [528, 181] on textarea "Descripción SEO" at bounding box center [588, 176] width 223 height 34
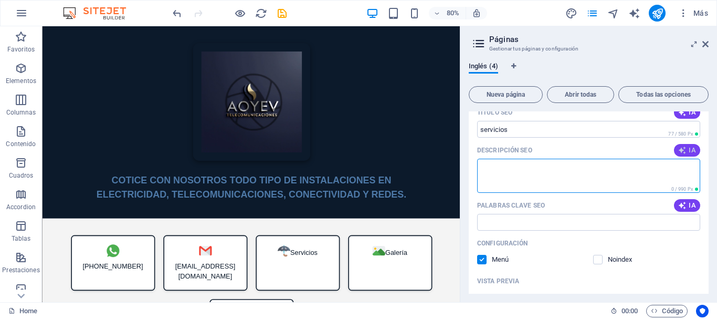
click at [683, 149] on icon "button" at bounding box center [682, 150] width 8 height 8
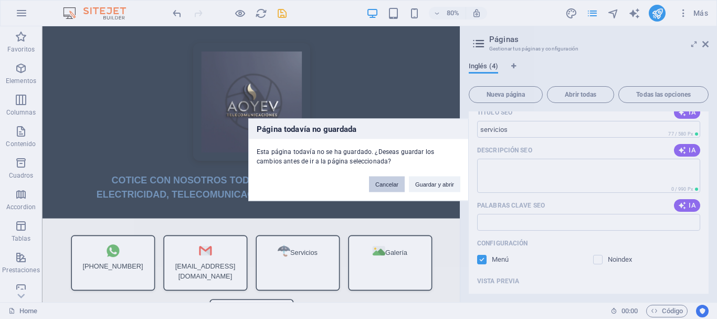
click at [388, 187] on button "Cancelar" at bounding box center [387, 184] width 36 height 16
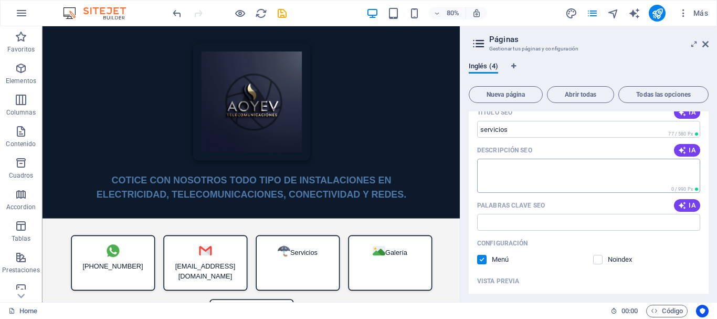
click at [527, 184] on textarea "Descripción SEO" at bounding box center [588, 176] width 223 height 34
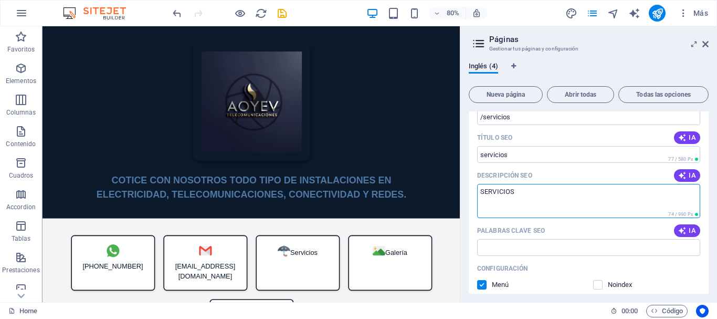
scroll to position [326, 0]
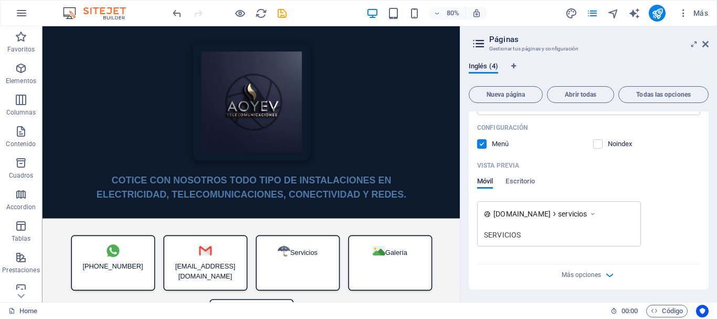
type textarea "SERVICIOS"
click at [508, 249] on div "Nombre servicios ​ URL SLUG /servicios ​ Título SEO IA ​ 77 / 580 Px Descripció…" at bounding box center [589, 101] width 240 height 376
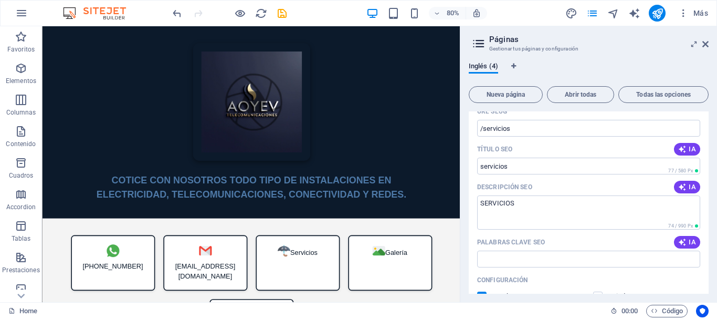
scroll to position [182, 0]
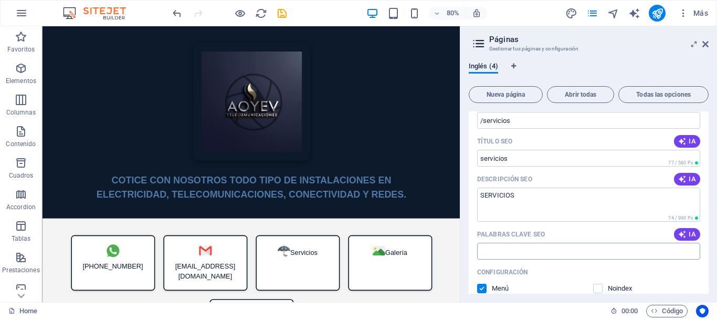
click at [537, 243] on input "Palabras clave SEO" at bounding box center [588, 250] width 223 height 17
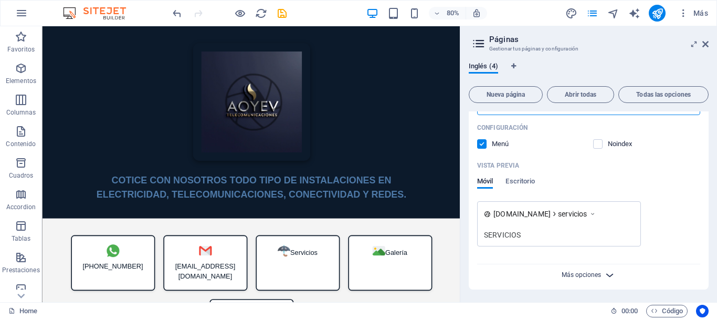
type input "servicios"
click at [597, 273] on span "Más opciones" at bounding box center [581, 274] width 39 height 7
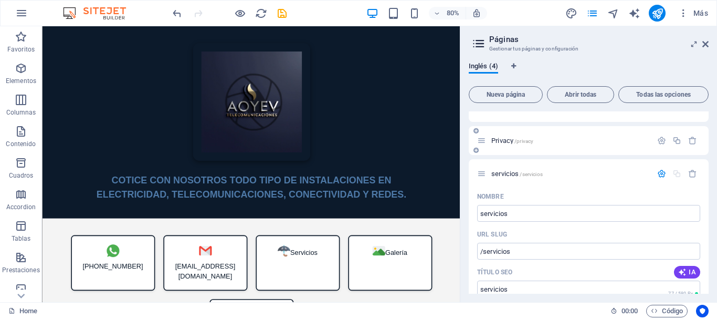
scroll to position [55, 0]
click at [486, 170] on icon at bounding box center [481, 170] width 9 height 9
click at [494, 170] on span "servicios /servicios" at bounding box center [516, 170] width 51 height 8
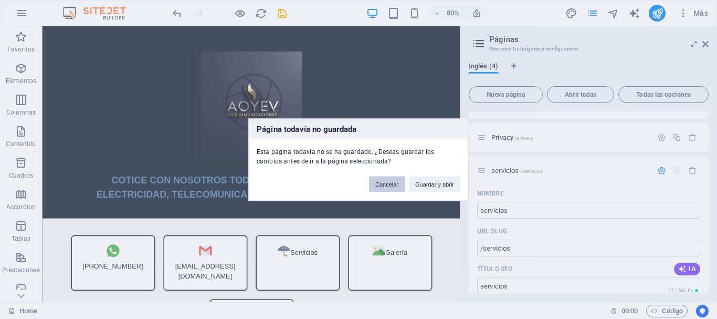
click at [402, 182] on button "Cancelar" at bounding box center [387, 184] width 36 height 16
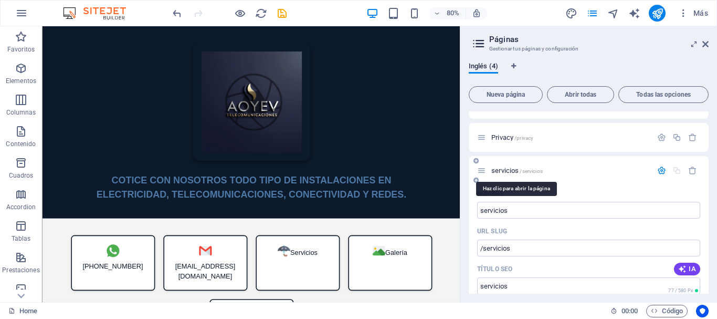
click at [513, 170] on span "servicios /servicios" at bounding box center [516, 170] width 51 height 8
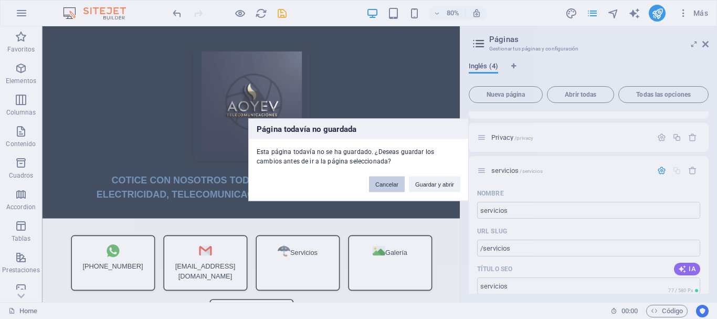
click at [377, 183] on button "Cancelar" at bounding box center [387, 184] width 36 height 16
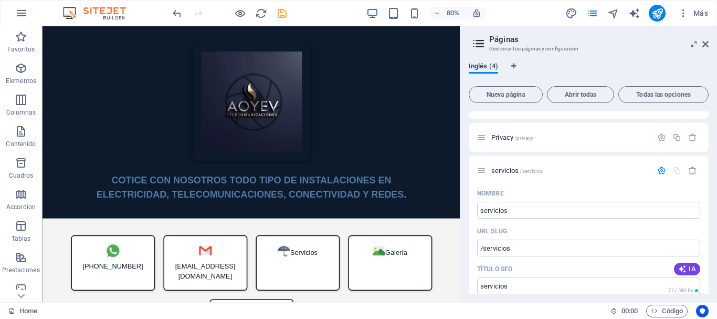
click at [490, 67] on span "Inglés (4)" at bounding box center [483, 67] width 29 height 15
click at [508, 93] on span "Nueva página" at bounding box center [505, 94] width 65 height 6
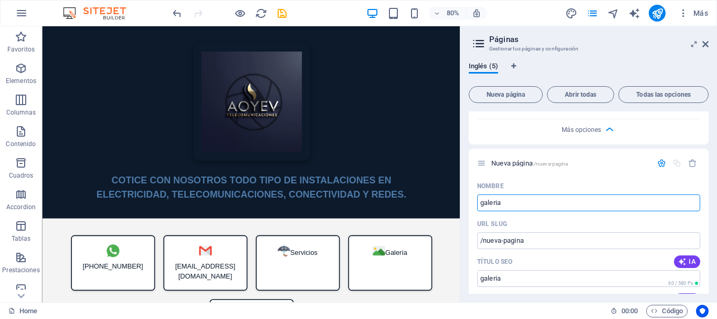
type input "galeria"
type input "/galeria"
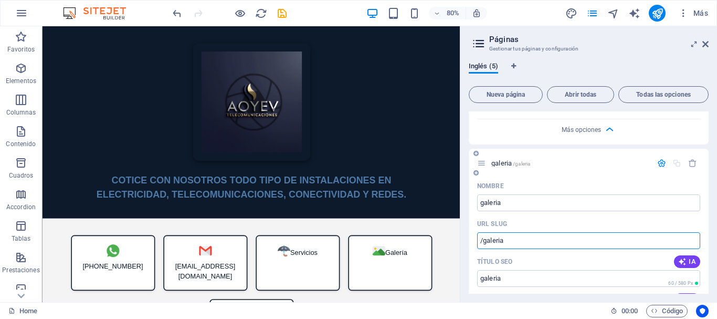
type input "galeria"
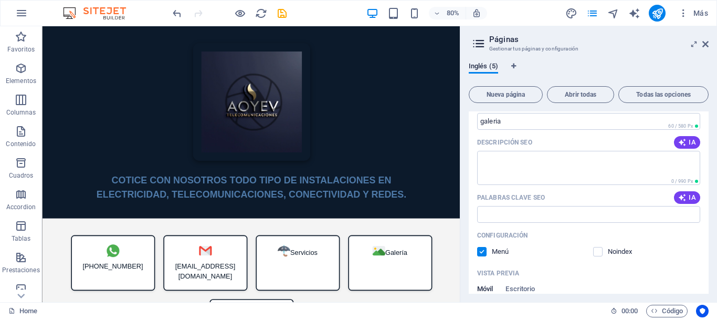
scroll to position [789, 0]
click at [558, 169] on textarea "Descripción SEO" at bounding box center [588, 167] width 223 height 34
type textarea "galeria"
click at [521, 218] on input "Palabras clave SEO" at bounding box center [588, 213] width 223 height 17
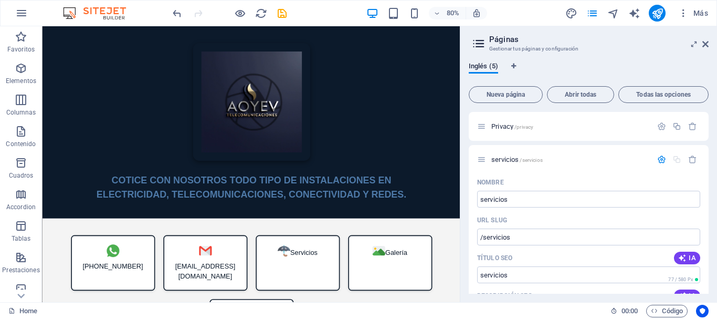
scroll to position [0, 0]
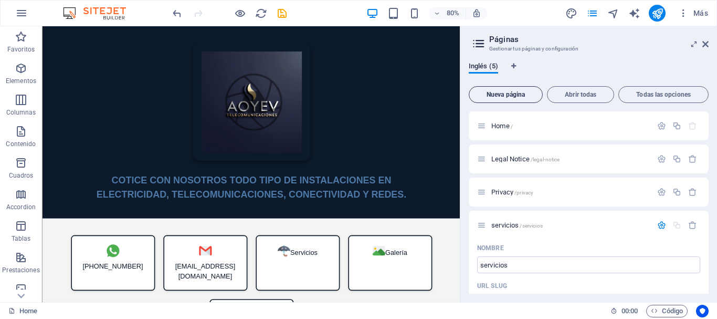
type input "galeria"
click at [502, 96] on span "Nueva página" at bounding box center [505, 94] width 65 height 6
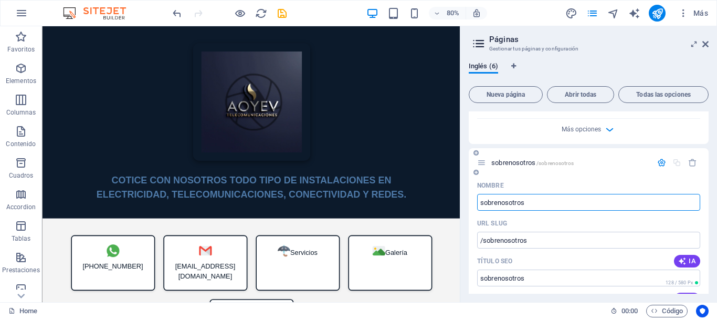
type input "sobrenosotros"
type input "/sobrenosotros"
type input "sobrenosotros"
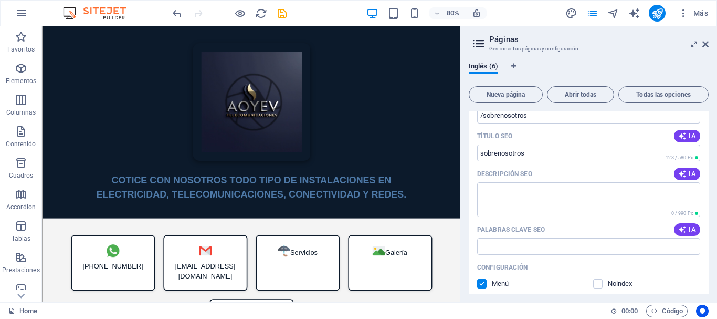
scroll to position [1191, 0]
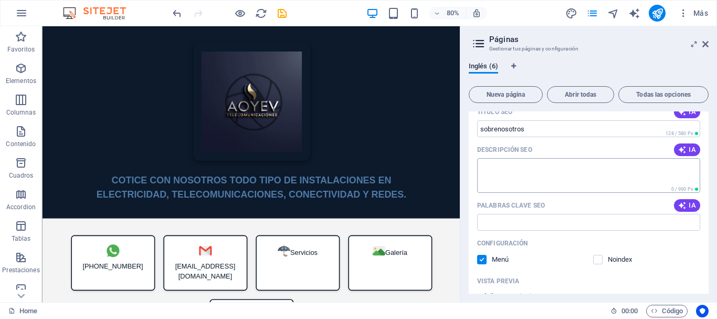
click at [525, 167] on textarea "Descripción SEO" at bounding box center [588, 175] width 223 height 34
type textarea "sobre nosotros"
click at [509, 217] on input "Palabras clave SEO" at bounding box center [588, 222] width 223 height 17
type input "spbre"
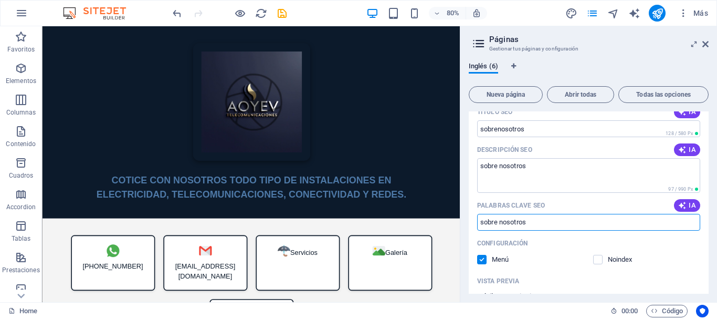
scroll to position [1306, 0]
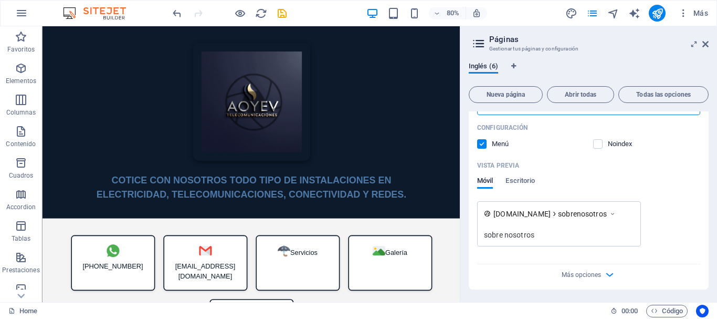
type input "sobre nosotros"
click at [480, 44] on icon at bounding box center [479, 43] width 16 height 15
click at [706, 42] on icon at bounding box center [705, 44] width 6 height 8
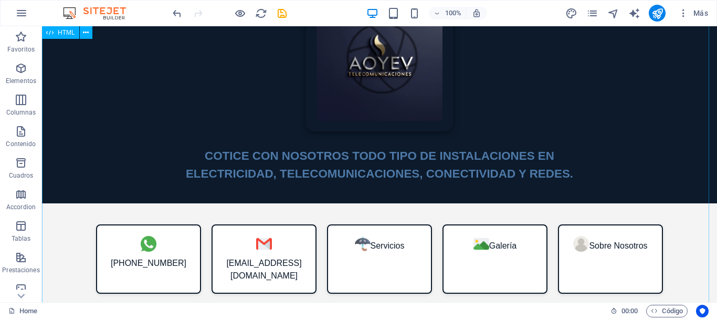
scroll to position [0, 0]
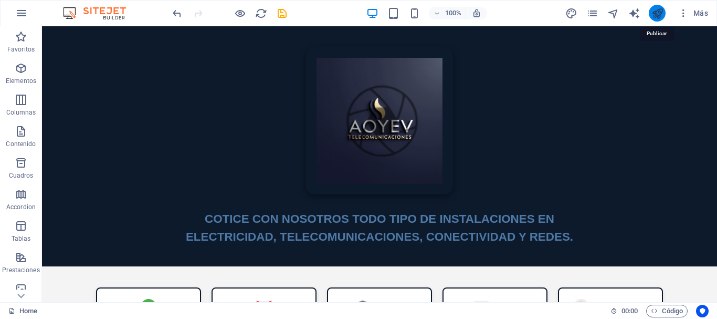
click at [654, 16] on icon "publish" at bounding box center [657, 13] width 12 height 12
click at [66, 35] on span "HTML" at bounding box center [66, 32] width 17 height 6
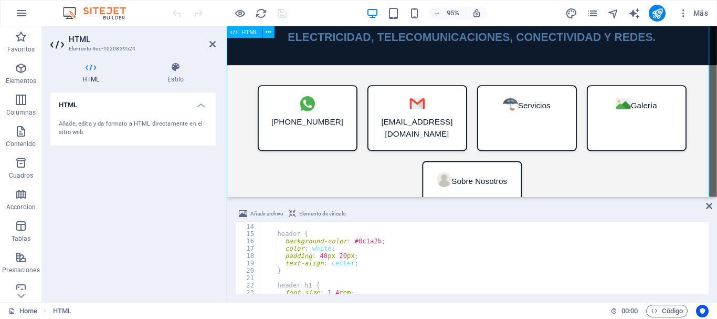
scroll to position [195, 0]
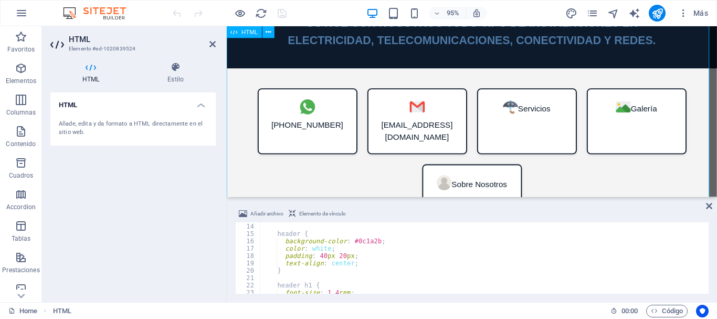
click at [545, 123] on div "AOYEV Security COTICE CON NOSOTROS TODO TIPO DE INSTALACIONES EN ELECTRICIDAD, …" at bounding box center [485, 34] width 516 height 406
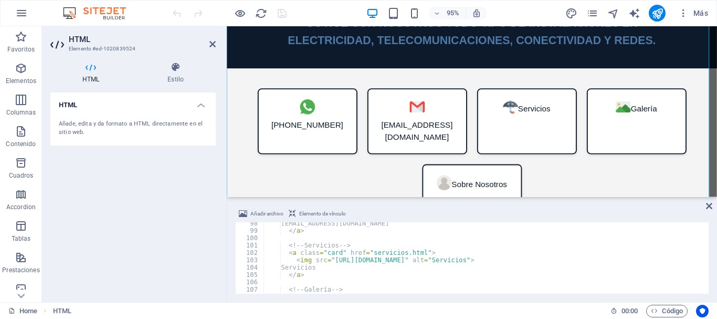
scroll to position [715, 0]
click at [422, 251] on div "[EMAIL_ADDRESS][DOMAIN_NAME] </ a > <!-- Servicios --> < a class = "card" href …" at bounding box center [533, 261] width 540 height 84
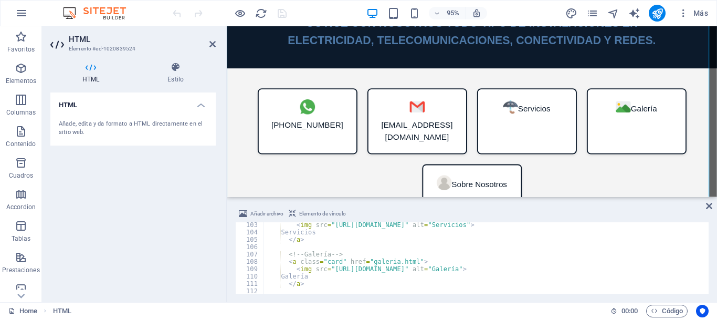
scroll to position [751, 0]
click at [415, 260] on div "< img src = "[URL][DOMAIN_NAME]" alt = "Servicios" > Servicios </ a > <!-- Gale…" at bounding box center [533, 263] width 540 height 84
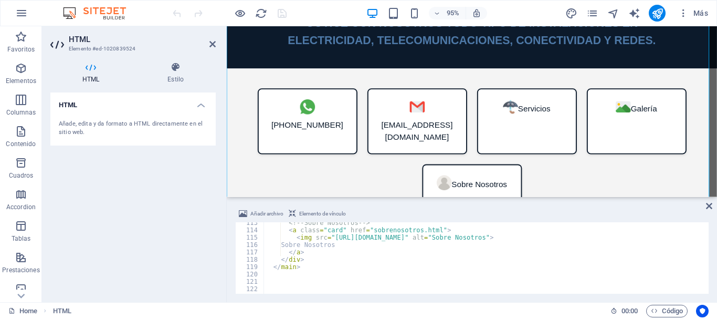
scroll to position [826, 0]
click at [437, 231] on div "<!-- Sobre Nosotros --> < a class = "card" href = "sobrenosotros.html" > < img …" at bounding box center [533, 261] width 540 height 84
click at [428, 262] on div "<!-- Sobre Nosotros --> < a class = "card" href = "sobrenosotros" > < img src =…" at bounding box center [533, 261] width 540 height 84
type textarea "</div>"
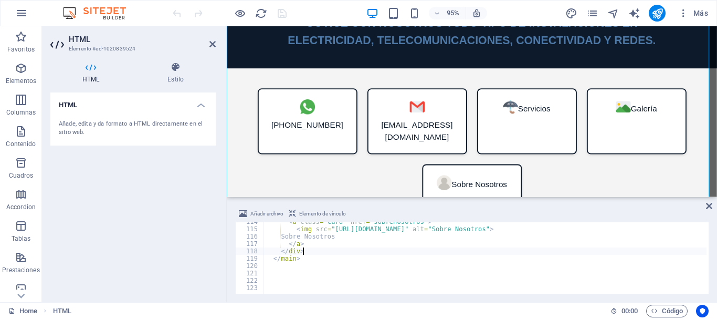
scroll to position [835, 0]
click at [220, 193] on div "HTML Estilo HTML Añade, edita y da formato a HTML directamente en el sitio web.…" at bounding box center [133, 178] width 182 height 248
click at [254, 193] on div "AOYEV Security COTICE CON NOSOTROS TODO TIPO DE INSTALACIONES EN ELECTRICIDAD, …" at bounding box center [485, 34] width 516 height 406
click at [213, 43] on icon at bounding box center [212, 44] width 6 height 8
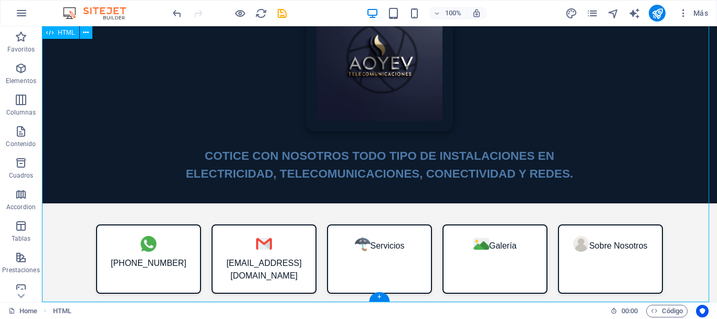
scroll to position [0, 0]
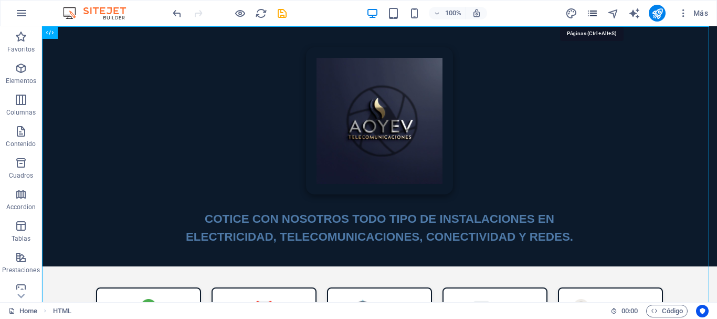
click at [595, 10] on icon "pages" at bounding box center [592, 13] width 12 height 12
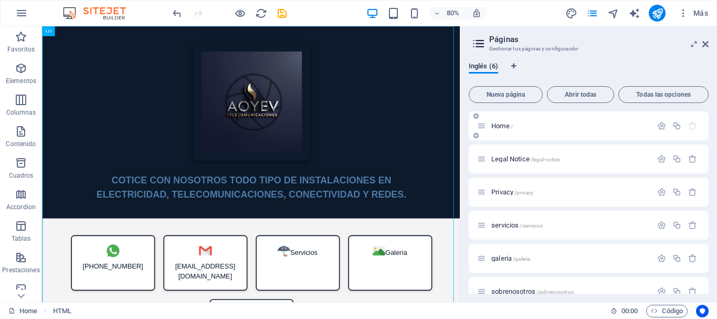
click at [521, 128] on p "Home /" at bounding box center [569, 125] width 157 height 7
click at [497, 122] on div "Home /" at bounding box center [564, 126] width 175 height 12
click at [497, 124] on span "Home /" at bounding box center [502, 126] width 22 height 8
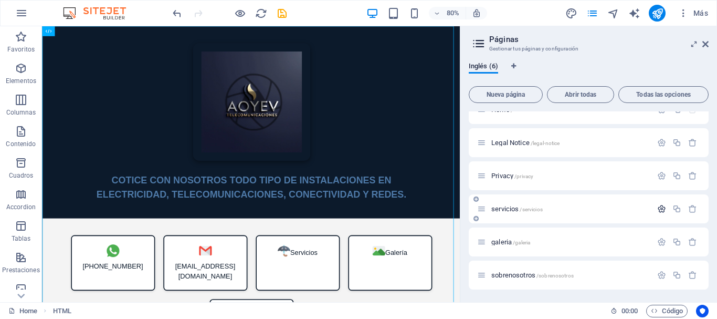
click at [659, 210] on icon "button" at bounding box center [661, 208] width 9 height 9
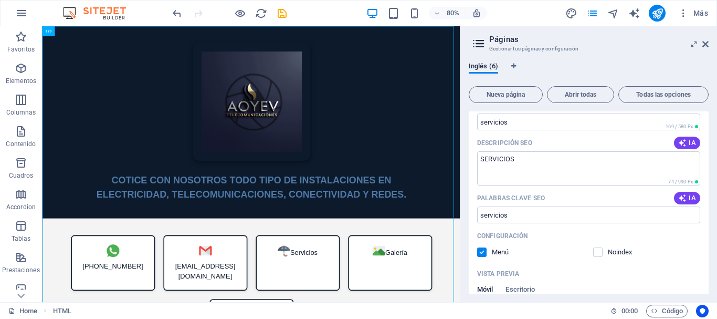
scroll to position [407, 0]
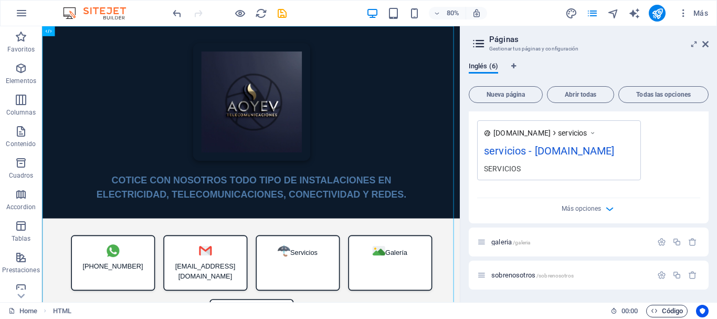
click at [652, 311] on icon "button" at bounding box center [654, 310] width 7 height 7
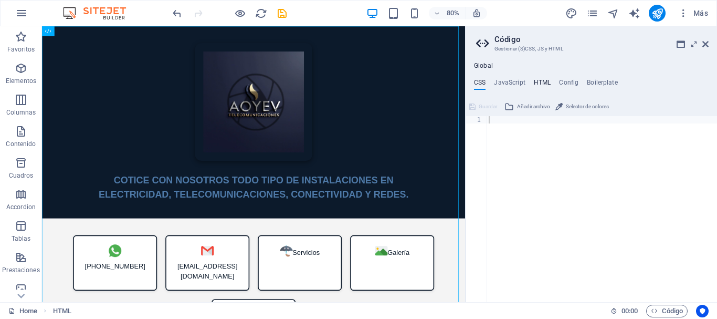
click at [541, 79] on h4 "HTML" at bounding box center [542, 85] width 17 height 12
type textarea "<a href="#main-content" class="wv-link-content button">Skip to main content</a>"
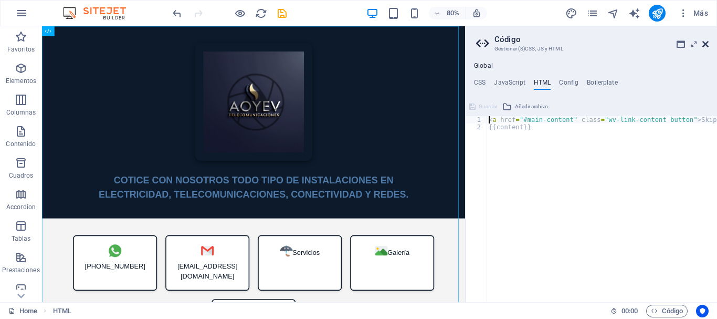
click at [707, 43] on icon at bounding box center [705, 44] width 6 height 8
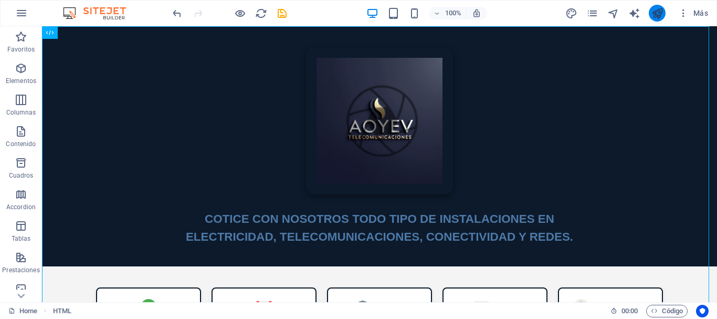
click at [650, 9] on button "publish" at bounding box center [657, 13] width 17 height 17
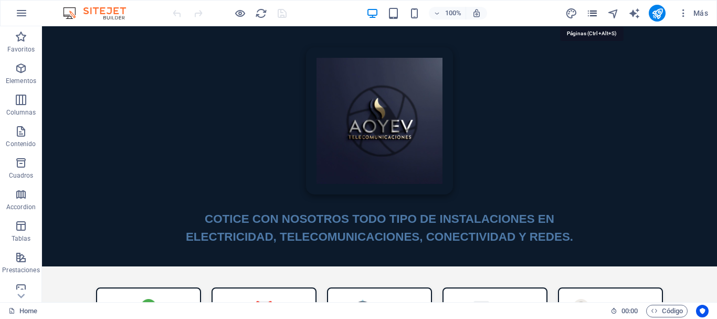
click at [593, 10] on icon "pages" at bounding box center [592, 13] width 12 height 12
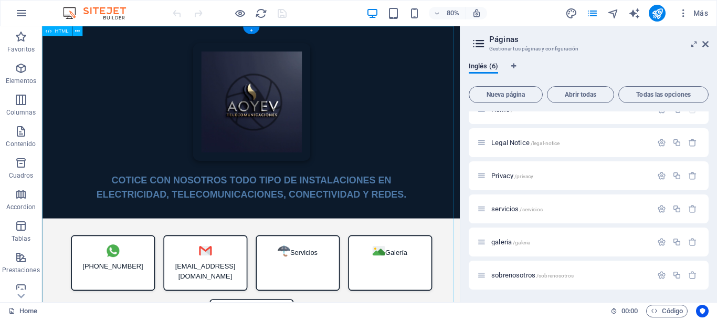
scroll to position [49, 0]
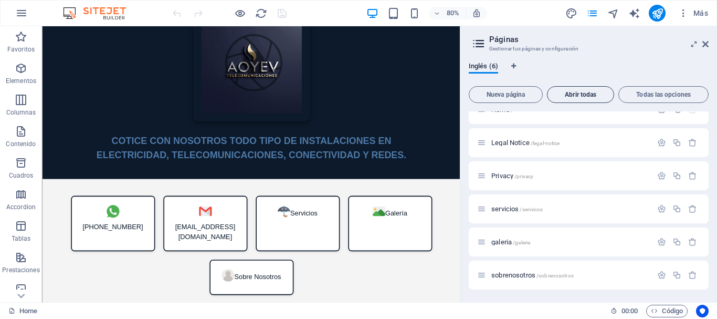
click at [591, 91] on span "Abrir todas" at bounding box center [581, 94] width 58 height 6
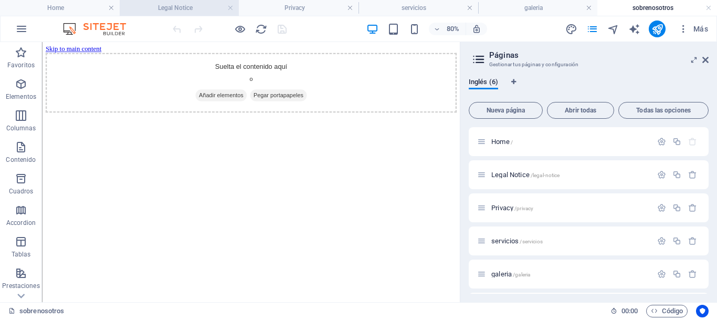
scroll to position [0, 0]
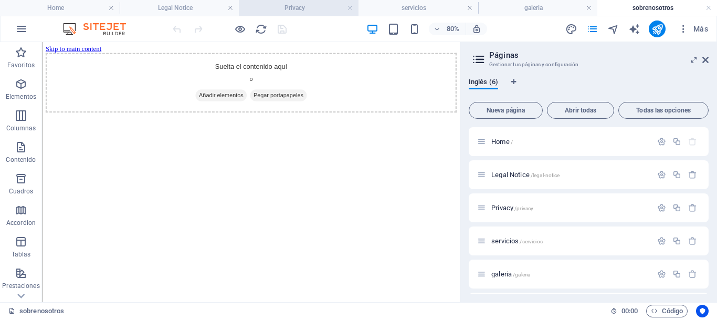
click at [318, 7] on h4 "Privacy" at bounding box center [299, 8] width 120 height 12
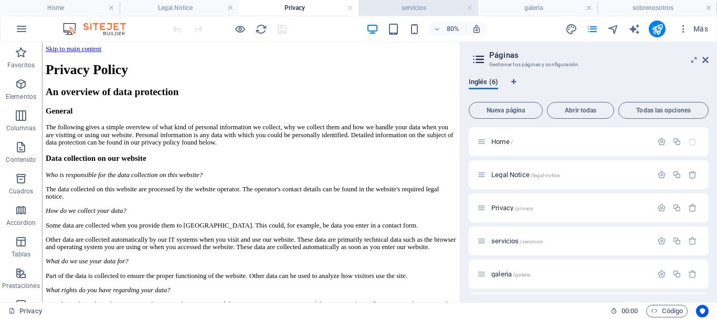
click at [409, 5] on h4 "servicios" at bounding box center [418, 8] width 120 height 12
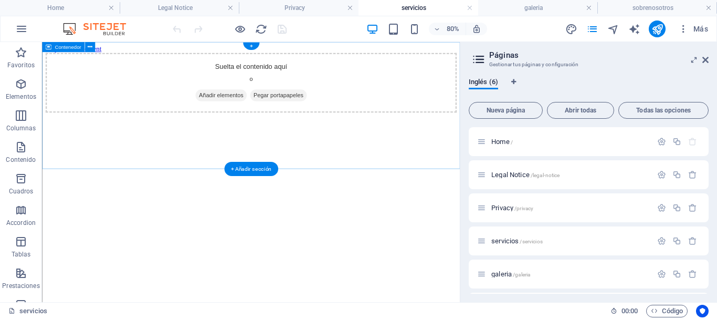
click at [269, 116] on span "Añadir elementos" at bounding box center [266, 108] width 64 height 15
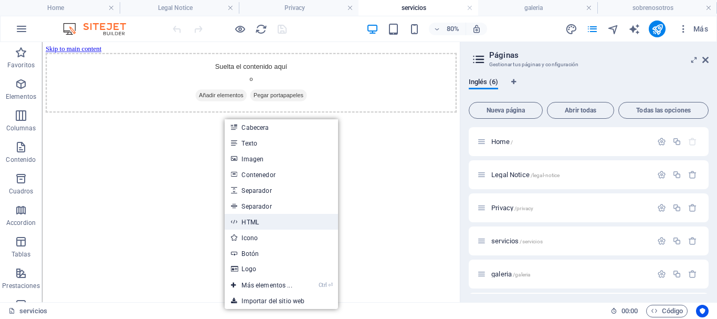
click at [259, 223] on link "HTML" at bounding box center [281, 222] width 113 height 16
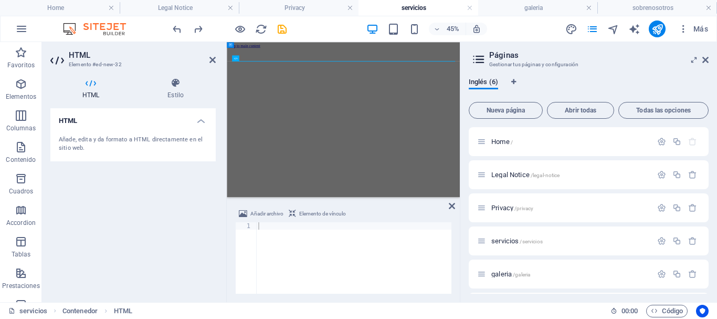
click at [288, 231] on div at bounding box center [353, 264] width 195 height 84
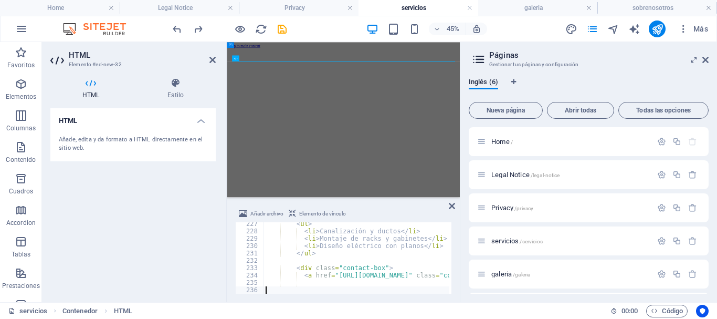
scroll to position [1663, 0]
click at [217, 236] on div "HTML Estilo HTML Añade, edita y da formato a HTML directamente en el sitio web.…" at bounding box center [133, 185] width 182 height 233
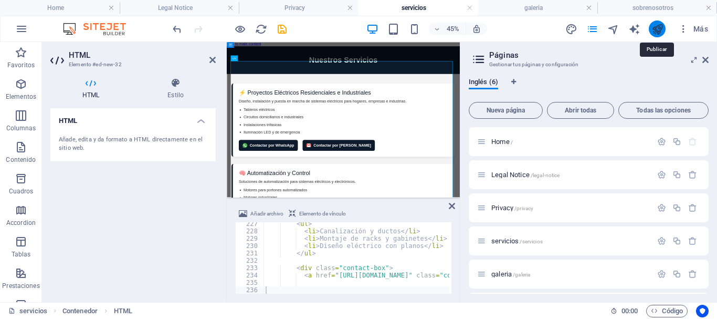
click at [656, 30] on icon "publish" at bounding box center [657, 29] width 12 height 12
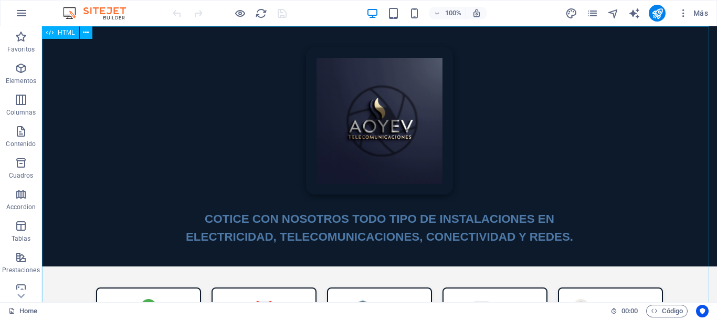
click at [61, 35] on span "HTML" at bounding box center [66, 32] width 17 height 6
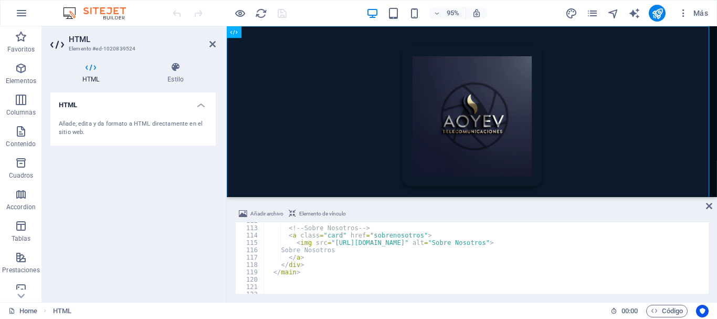
scroll to position [821, 0]
click at [685, 13] on icon "button" at bounding box center [683, 13] width 10 height 10
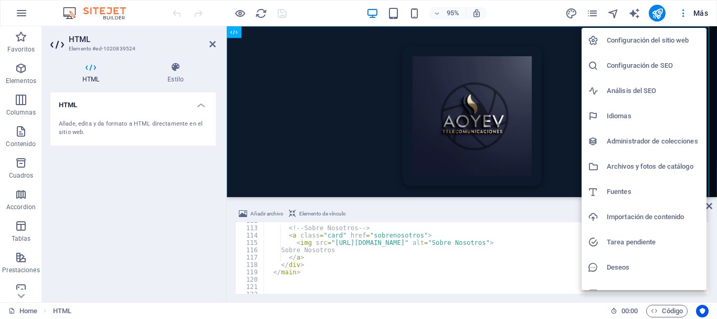
click at [208, 40] on div at bounding box center [358, 159] width 717 height 319
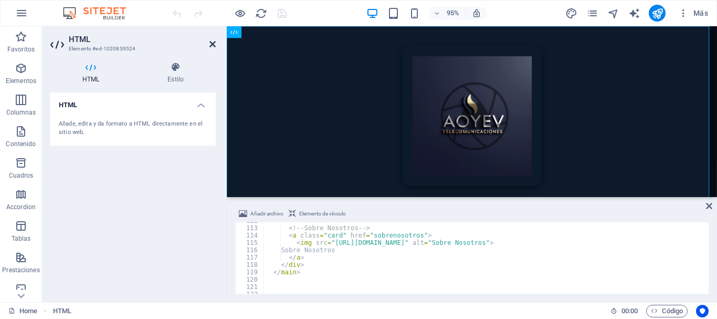
click at [210, 43] on icon at bounding box center [212, 44] width 6 height 8
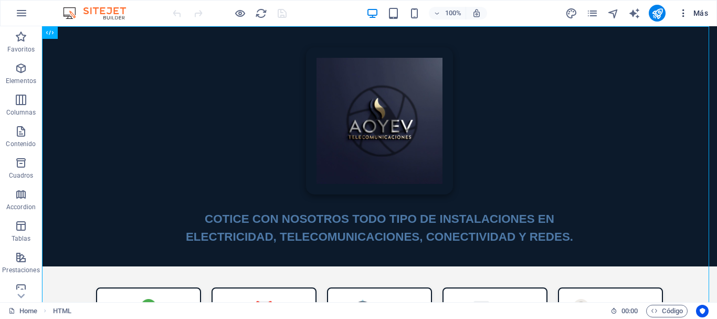
click at [683, 10] on icon "button" at bounding box center [683, 13] width 10 height 10
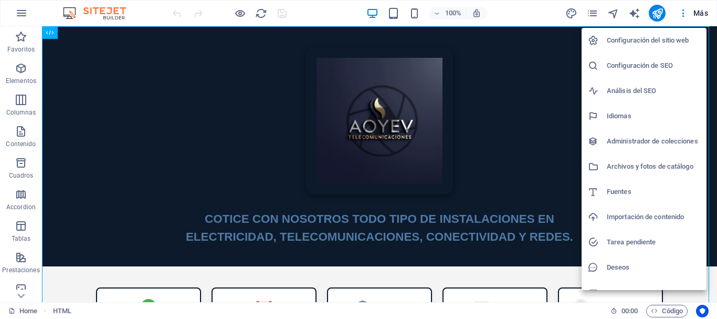
click at [589, 8] on div at bounding box center [358, 159] width 717 height 319
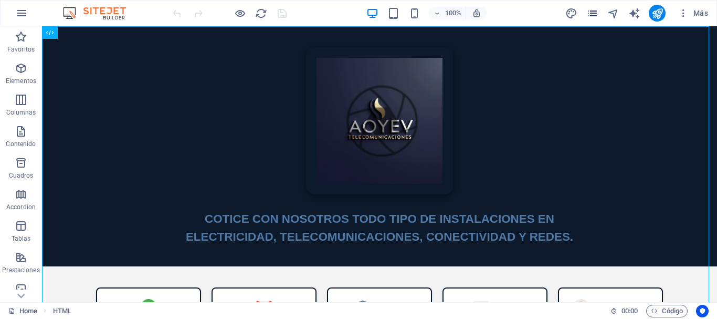
click at [594, 13] on icon "pages" at bounding box center [592, 13] width 12 height 12
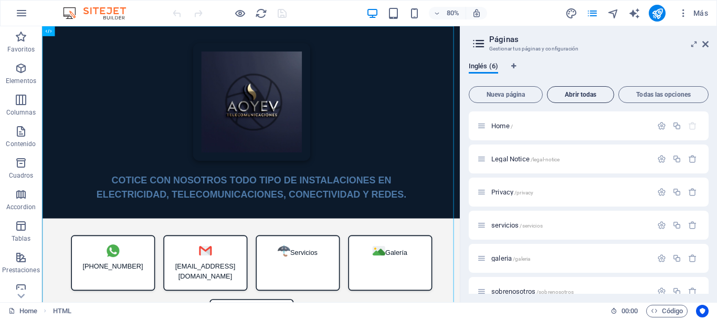
click at [588, 92] on span "Abrir todas" at bounding box center [581, 94] width 58 height 6
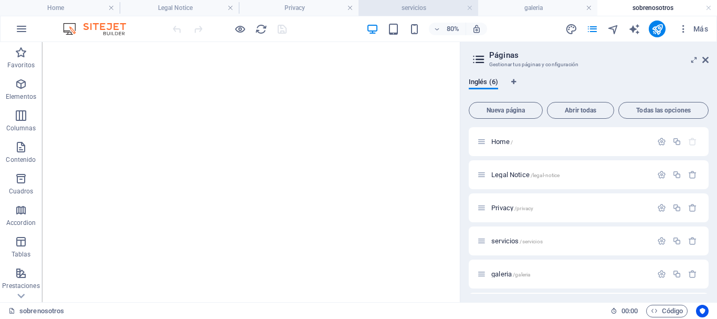
click at [404, 5] on h4 "servicios" at bounding box center [418, 8] width 120 height 12
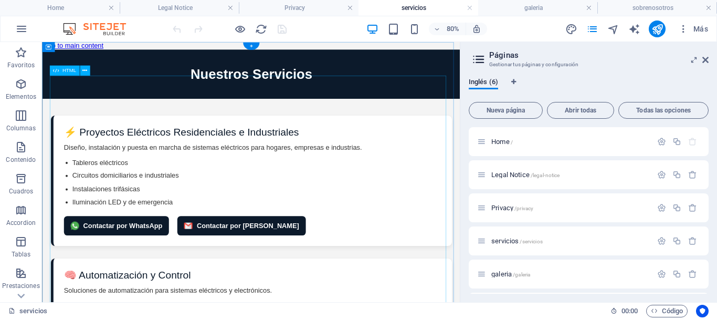
scroll to position [0, 0]
click at [68, 71] on span "HTML" at bounding box center [69, 70] width 14 height 5
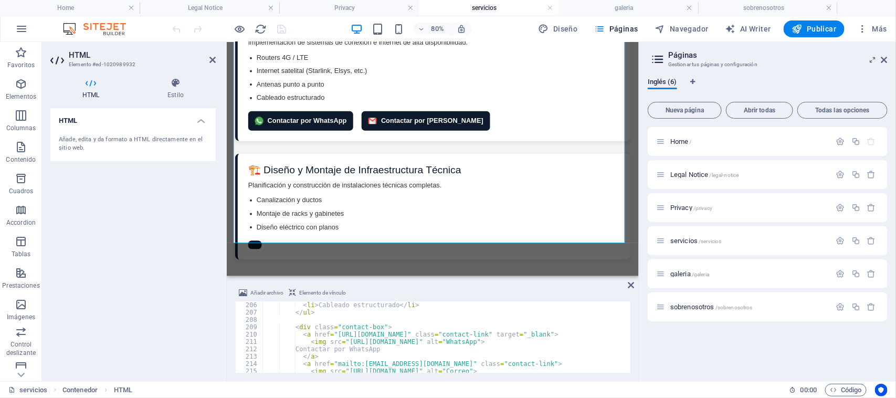
scroll to position [1509, 0]
click at [303, 315] on div "< li > Cableado estructurado </ li > </ ul > < div class = "contact-box" > < a …" at bounding box center [445, 342] width 366 height 86
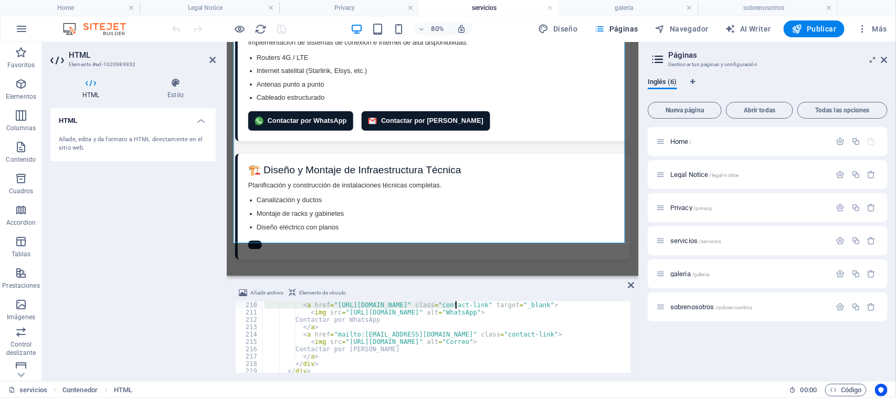
scroll to position [1513, 0]
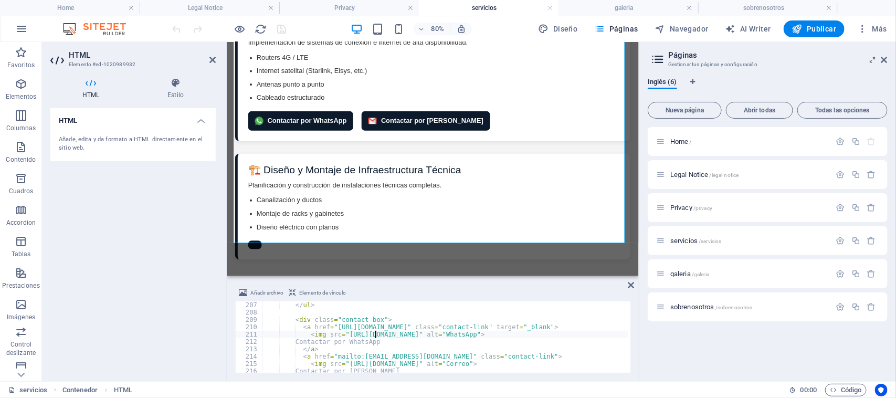
type textarea "<div class="contact-box">"
drag, startPoint x: 287, startPoint y: 336, endPoint x: 450, endPoint y: 319, distance: 164.2
click at [450, 318] on div "</ ul > < div class = "contact-box" > < a href = "[URL][DOMAIN_NAME][PHONE_NUMB…" at bounding box center [445, 344] width 366 height 86
type textarea "</ul>"
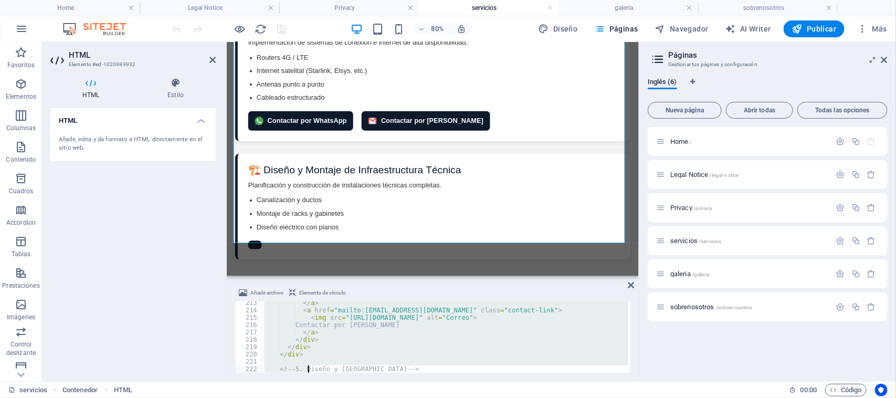
scroll to position [1567, 0]
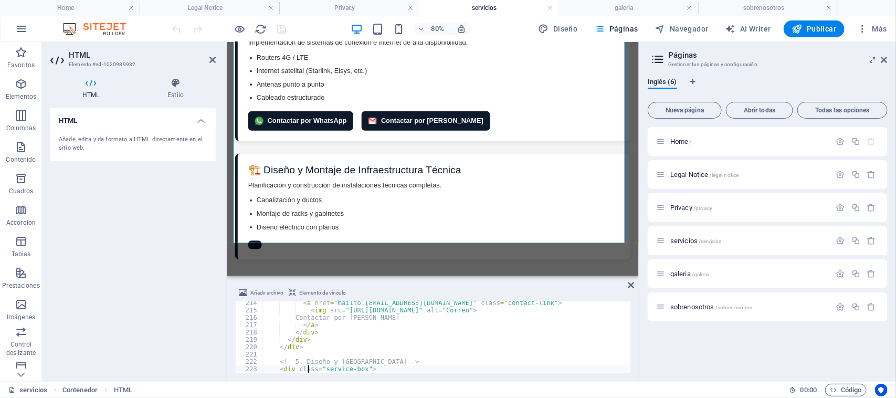
type textarea "</ul>"
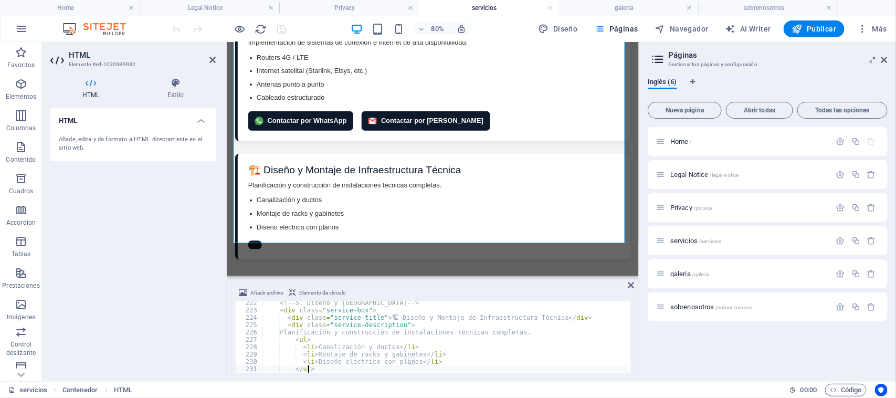
type textarea "<a href="[URL][DOMAIN_NAME][PHONE_NUMBER]" class="contact-link" target="_blank">"
type textarea "</a></div></div></div></div>"
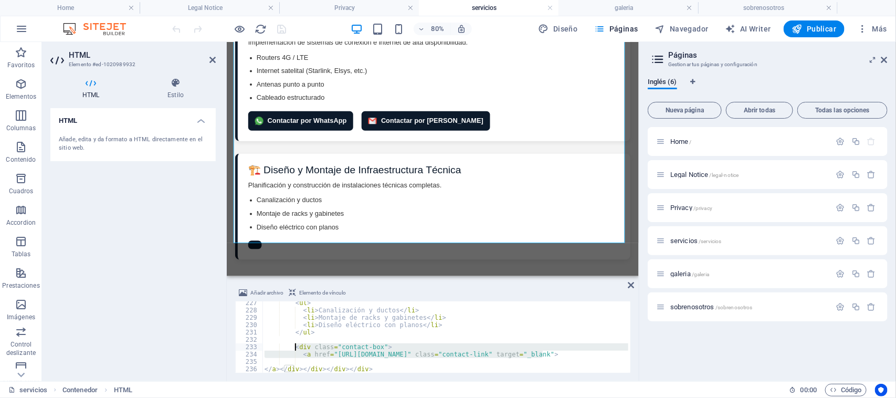
drag, startPoint x: 547, startPoint y: 356, endPoint x: 294, endPoint y: 350, distance: 252.5
click at [294, 318] on div "< ul > < li > Canalización y ductos </ li > < li > Montaje de racks y gabinetes…" at bounding box center [445, 342] width 366 height 86
type textarea "<"
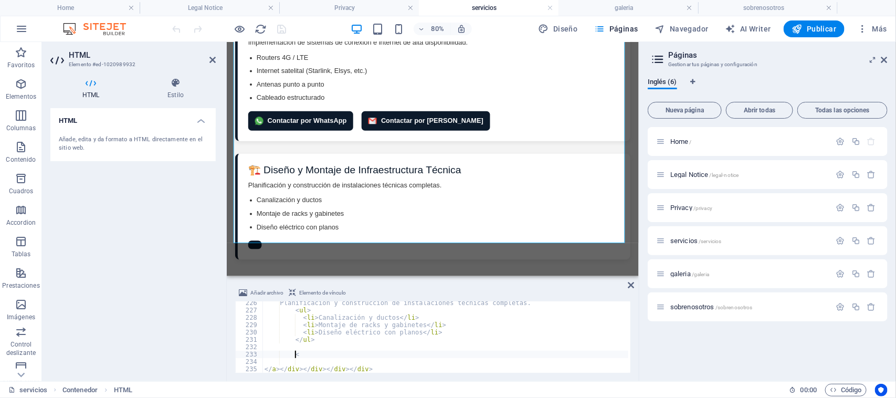
scroll to position [1655, 0]
paste textarea
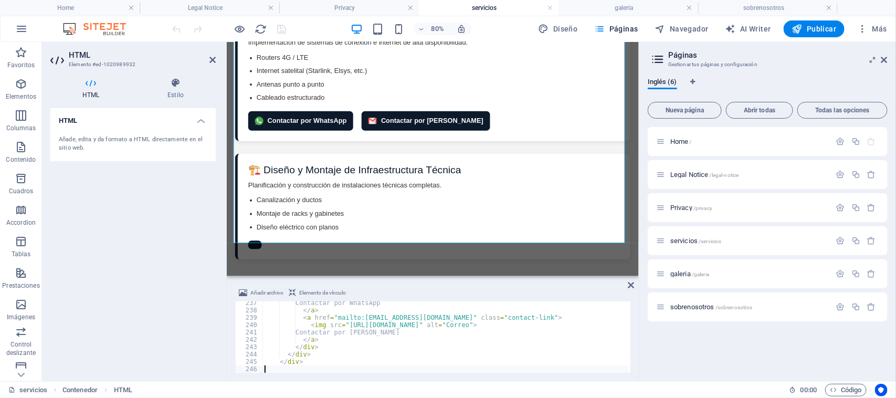
click at [190, 318] on div "HTML Añade, edita y da formato a HTML directamente en el sitio web." at bounding box center [132, 240] width 165 height 265
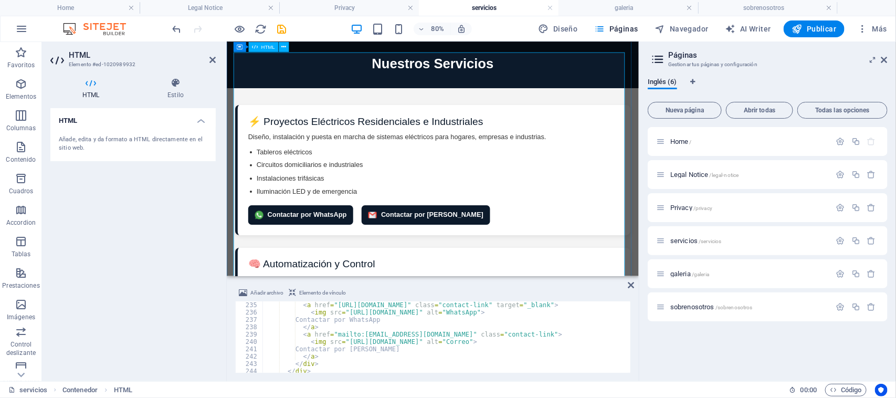
scroll to position [0, 0]
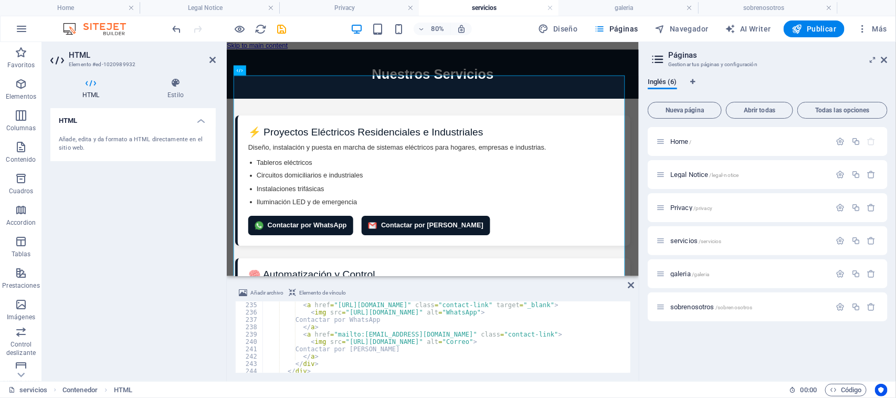
click at [153, 235] on div "HTML Añade, edita y da formato a HTML directamente en el sitio web." at bounding box center [132, 240] width 165 height 265
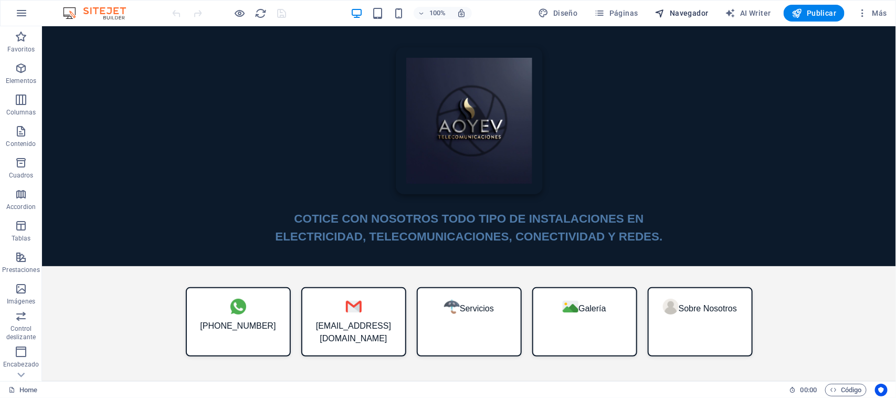
click at [682, 16] on span "Navegador" at bounding box center [682, 13] width 54 height 10
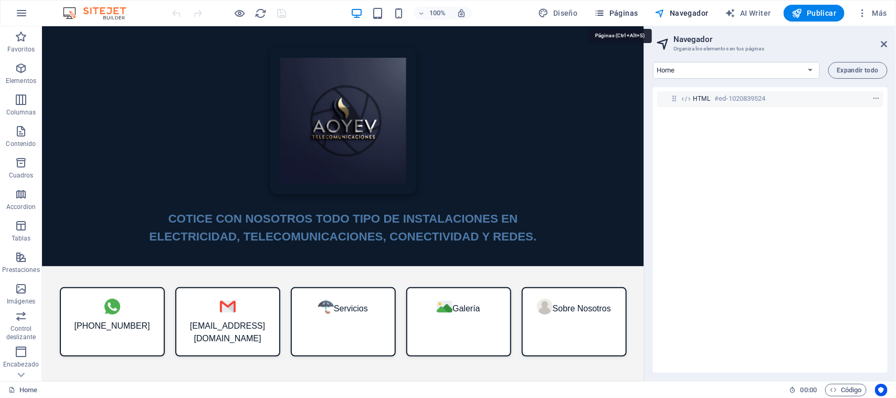
click at [622, 16] on span "Páginas" at bounding box center [617, 13] width 44 height 10
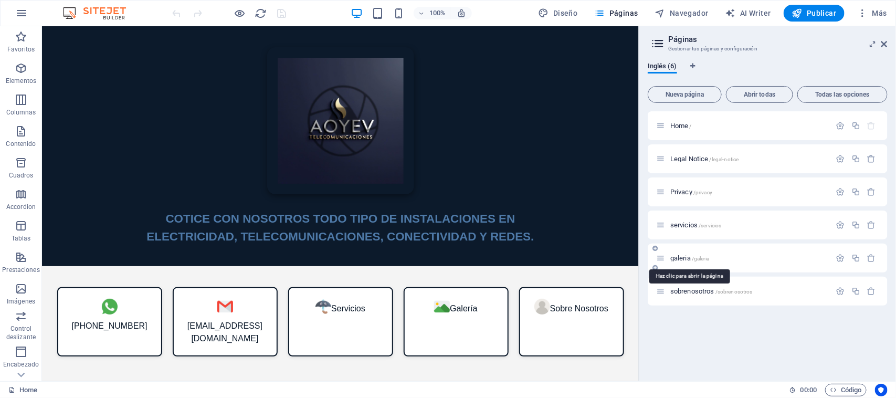
click at [673, 255] on span "galeria /galeria" at bounding box center [689, 258] width 39 height 8
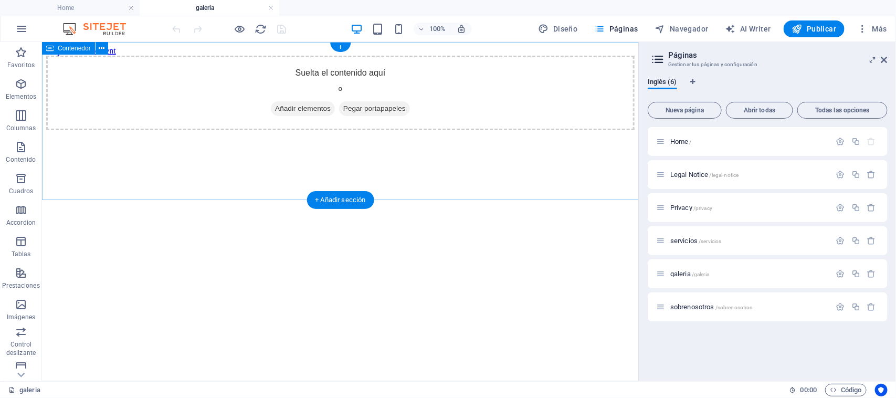
click at [292, 115] on span "Añadir elementos" at bounding box center [302, 108] width 64 height 15
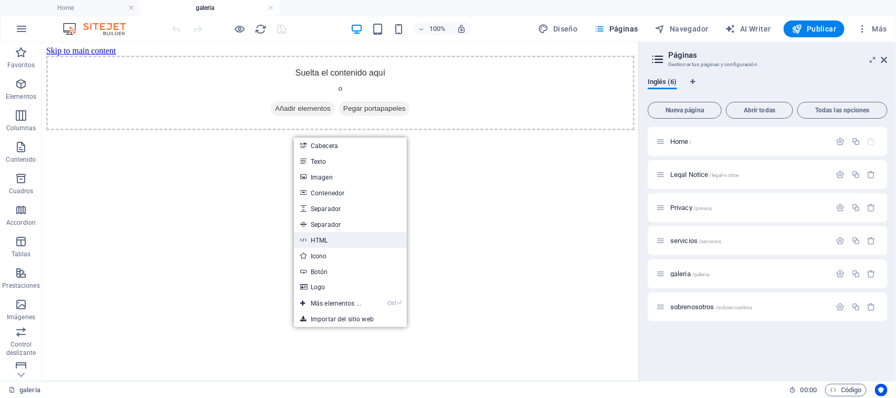
click at [357, 239] on link "HTML" at bounding box center [350, 240] width 113 height 16
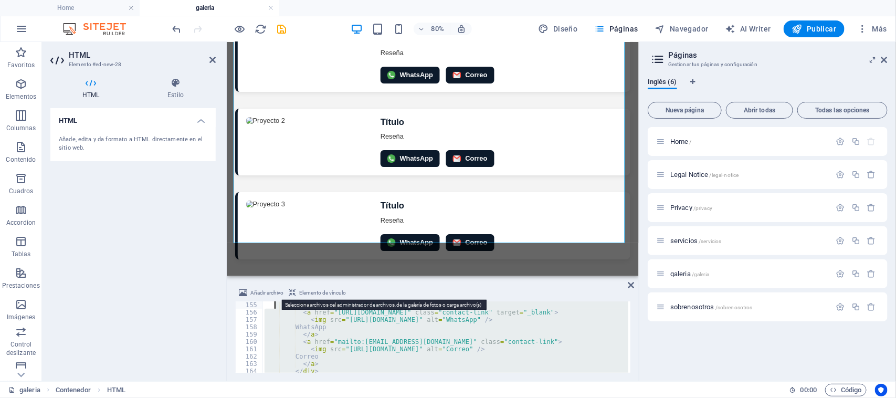
scroll to position [1080, 0]
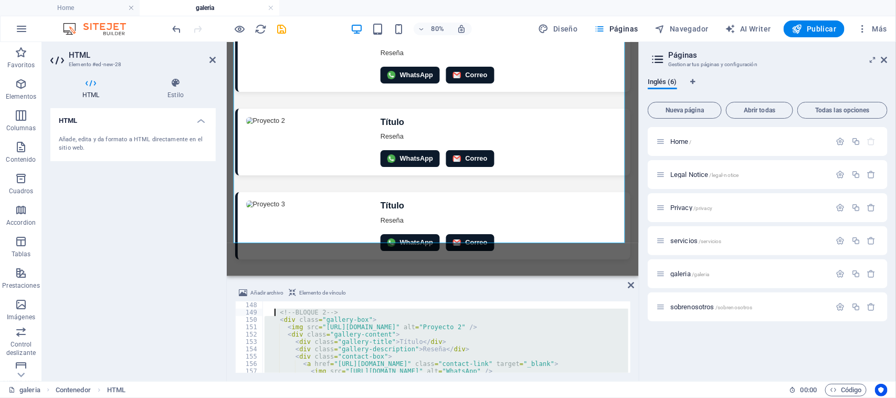
drag, startPoint x: 321, startPoint y: 350, endPoint x: 274, endPoint y: 314, distance: 59.1
click at [274, 314] on div "<!-- BLOQUE 2 --> < div class = "gallery-box" > < img src = "[URL][DOMAIN_NAME]…" at bounding box center [487, 343] width 450 height 84
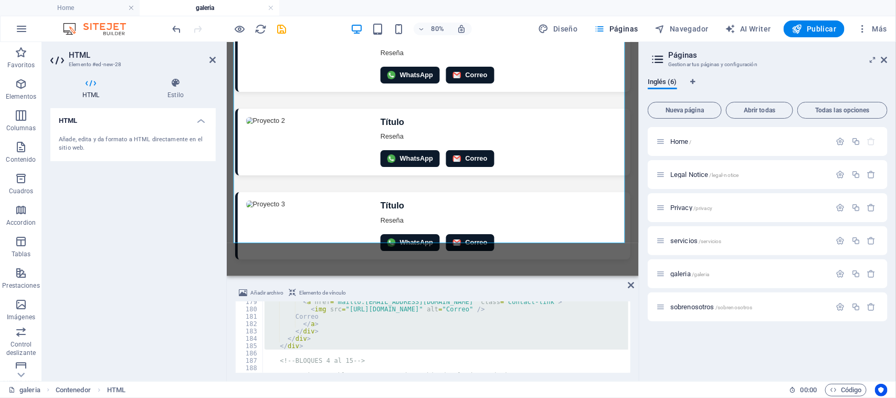
scroll to position [1370, 0]
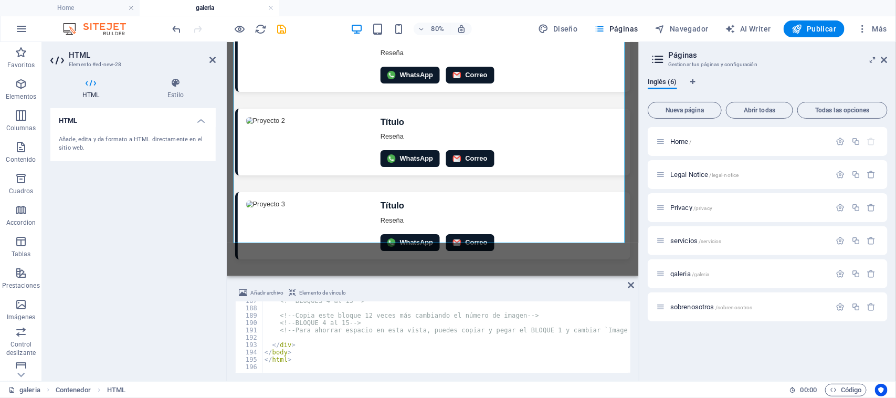
click at [416, 362] on div "<!-- BLOQUES 4 al 15 --> <!-- Copia este bloque 12 veces más cambiando el númer…" at bounding box center [487, 339] width 450 height 84
type textarea "</html>"
paste textarea
click at [192, 327] on div "HTML Añade, edita y da formato a HTML directamente en el sitio web." at bounding box center [132, 240] width 165 height 265
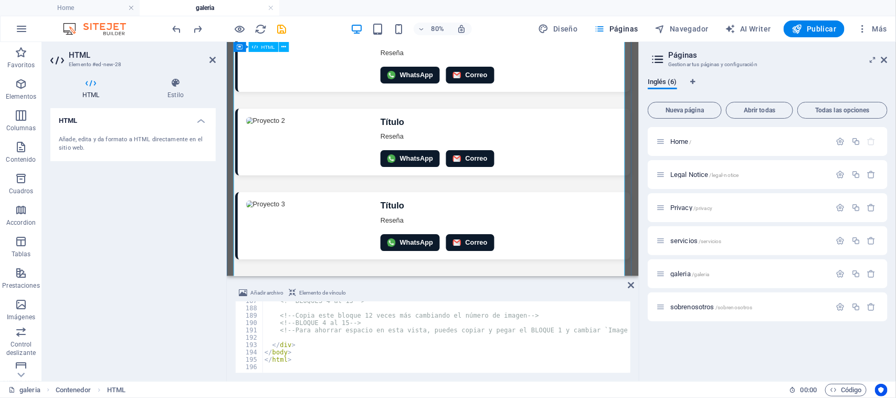
scroll to position [1370, 0]
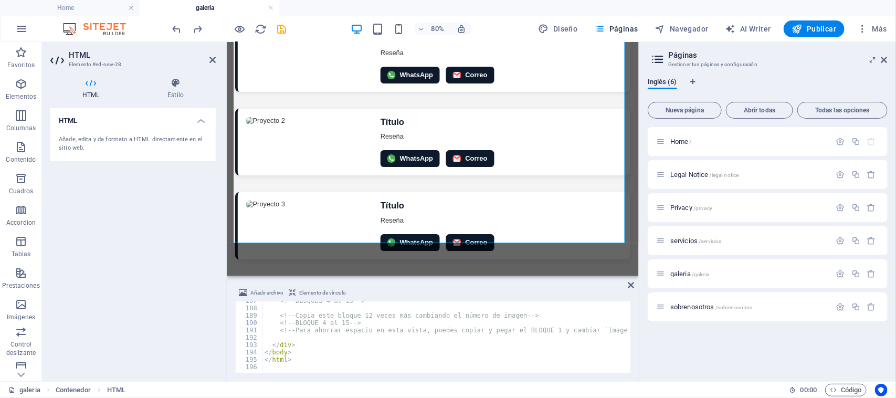
click at [307, 366] on div "<!-- BLOQUES 4 al 15 --> <!-- Copia este bloque 12 veces más cambiando el númer…" at bounding box center [487, 339] width 450 height 84
click at [304, 355] on div "<!-- BLOQUES 4 al 15 --> <!-- Copia este bloque 12 veces más cambiando el númer…" at bounding box center [487, 339] width 450 height 84
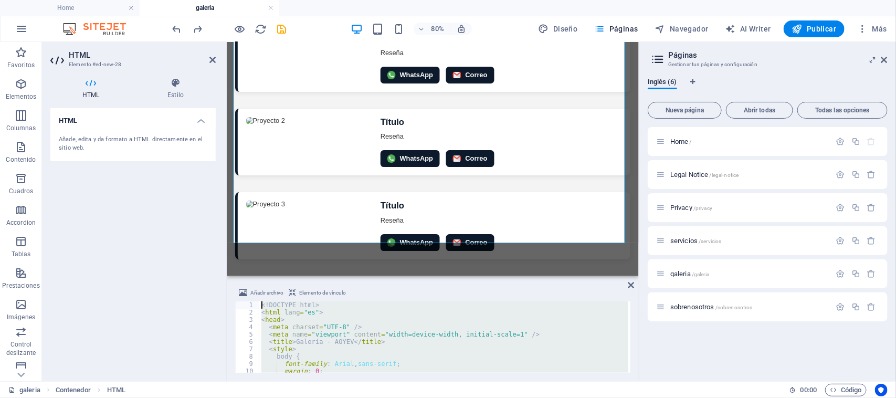
scroll to position [0, 0]
drag, startPoint x: 299, startPoint y: 363, endPoint x: 210, endPoint y: 210, distance: 176.6
click at [210, 210] on div "HTML Elemento #ed-new-28 HTML Estilo HTML Añade, [PERSON_NAME] a HTML directame…" at bounding box center [340, 211] width 597 height 339
type textarea "<!DOCTYPE html> <html lang="es">"
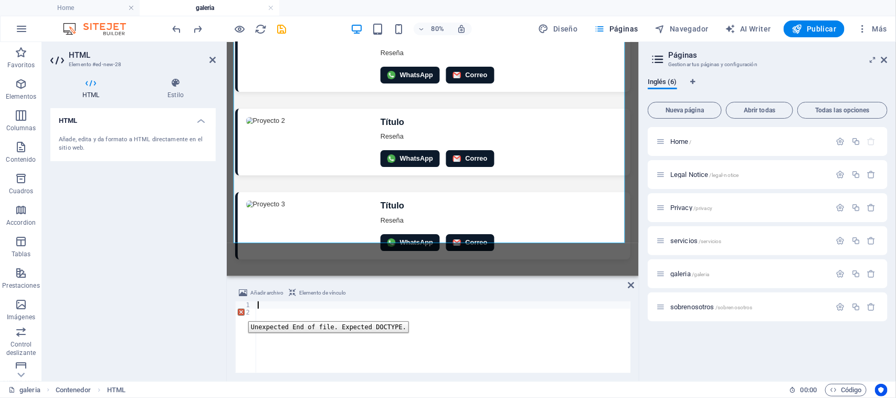
click at [240, 313] on div "2" at bounding box center [246, 312] width 21 height 7
click at [250, 308] on div "1" at bounding box center [246, 304] width 21 height 7
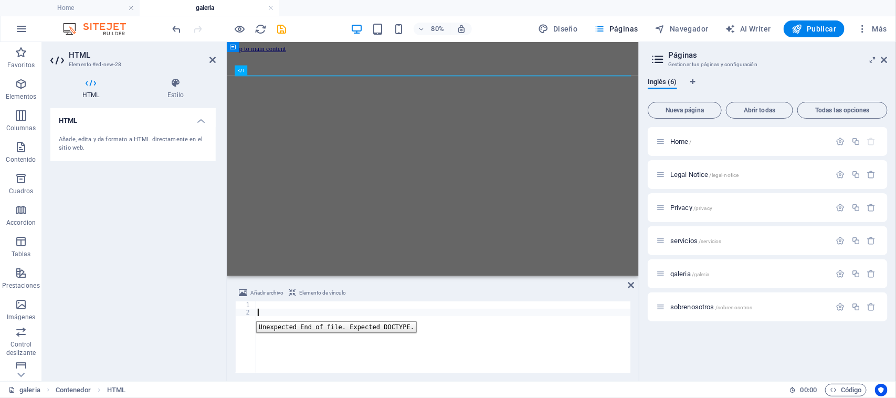
click at [249, 313] on div "2" at bounding box center [246, 312] width 21 height 7
click at [248, 305] on div "1" at bounding box center [246, 304] width 21 height 7
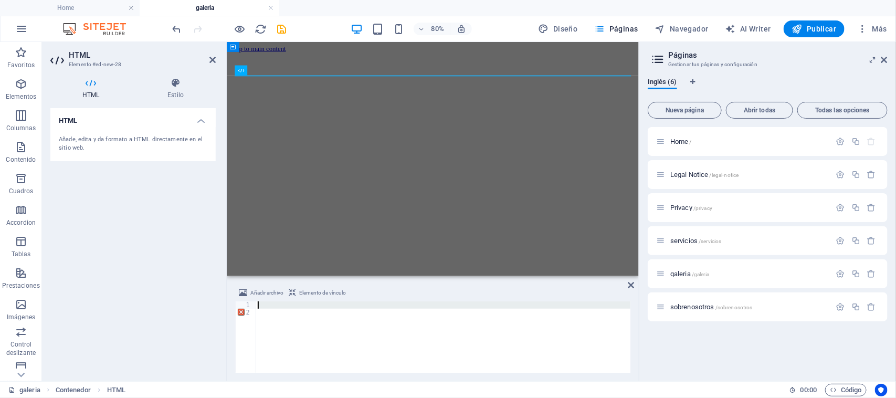
click at [280, 325] on div at bounding box center [443, 336] width 375 height 71
click at [261, 310] on div at bounding box center [443, 344] width 375 height 86
click at [262, 308] on div at bounding box center [443, 344] width 375 height 86
paste textarea
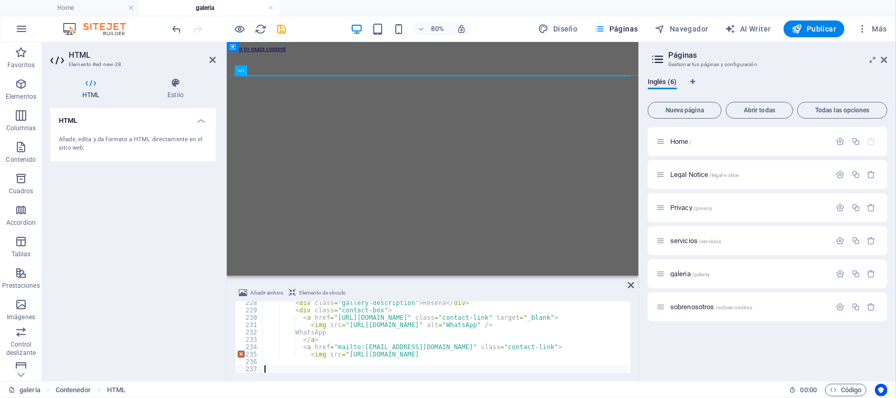
scroll to position [1670, 0]
click at [172, 313] on div "HTML Añade, edita y da formato a HTML directamente en el sitio web." at bounding box center [132, 240] width 165 height 265
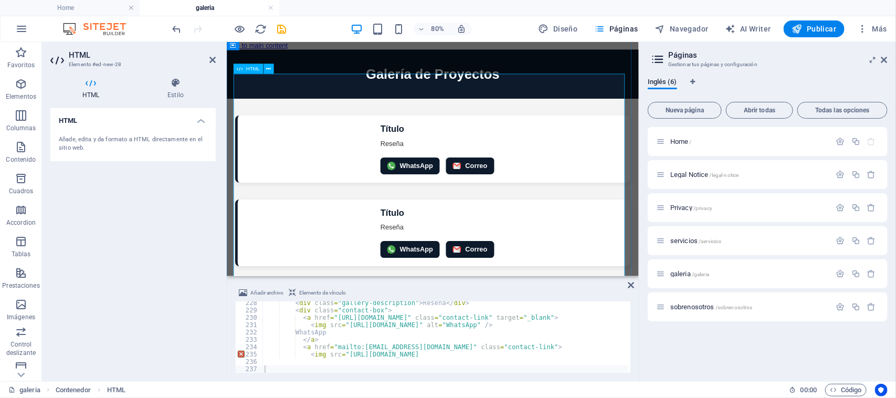
scroll to position [2, 0]
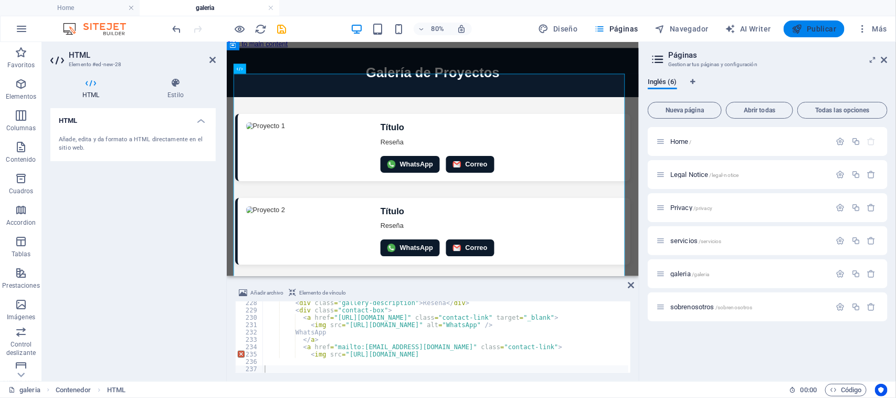
click at [817, 35] on button "Publicar" at bounding box center [814, 28] width 61 height 17
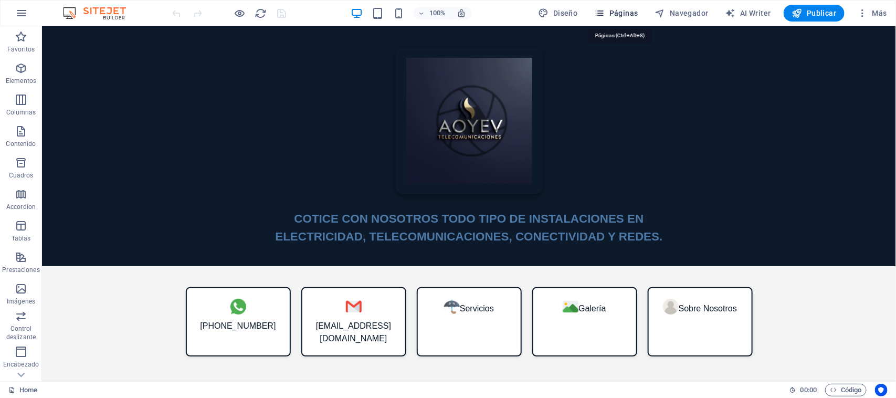
click at [628, 12] on span "Páginas" at bounding box center [617, 13] width 44 height 10
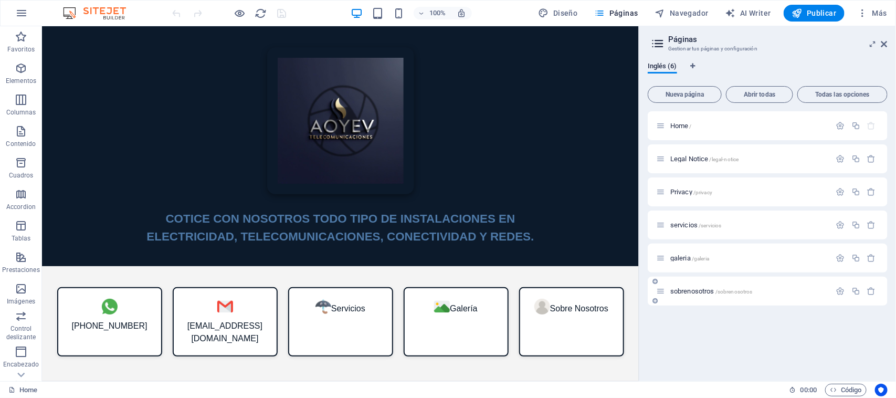
click at [686, 290] on span "sobrenosotros /sobrenosotros" at bounding box center [711, 291] width 82 height 8
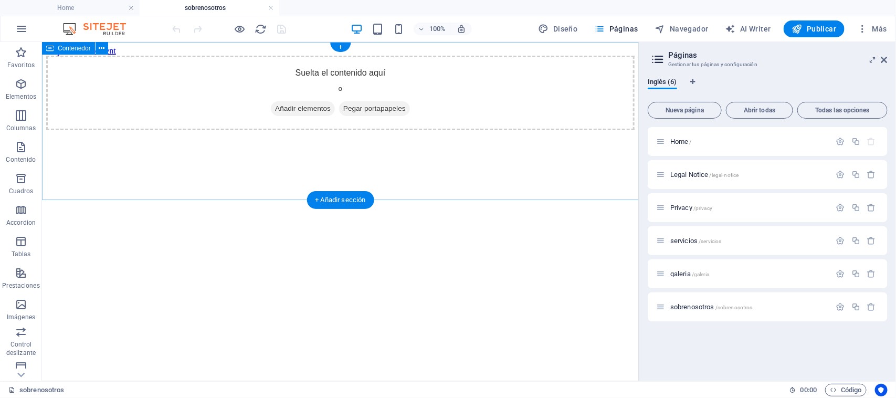
click at [275, 108] on icon at bounding box center [275, 108] width 0 height 0
click at [286, 115] on span "Añadir elementos" at bounding box center [302, 108] width 64 height 15
click at [305, 115] on span "Añadir elementos" at bounding box center [302, 108] width 64 height 15
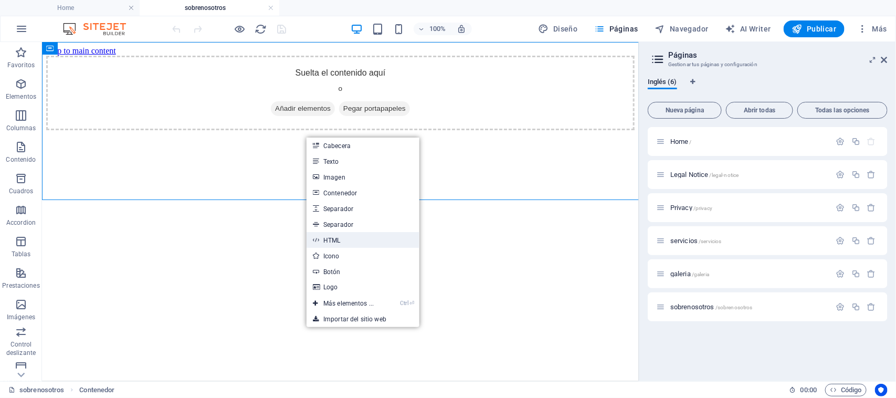
click at [329, 241] on link "HTML" at bounding box center [363, 240] width 113 height 16
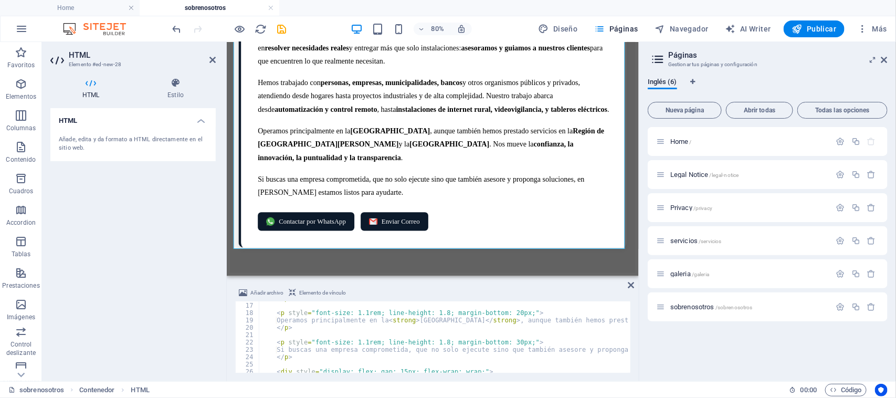
scroll to position [117, 0]
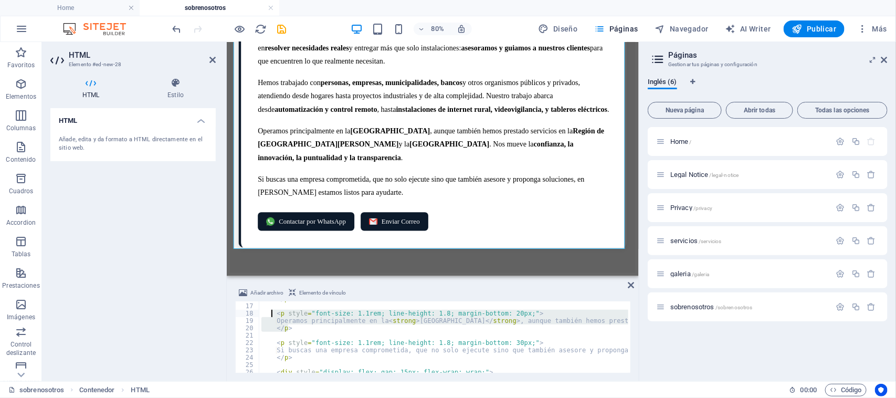
drag, startPoint x: 292, startPoint y: 331, endPoint x: 272, endPoint y: 313, distance: 26.8
type textarea "<p style="font-size: 1.1rem; line-height: 1.8; margin-bottom: 20px;"> Operamos …"
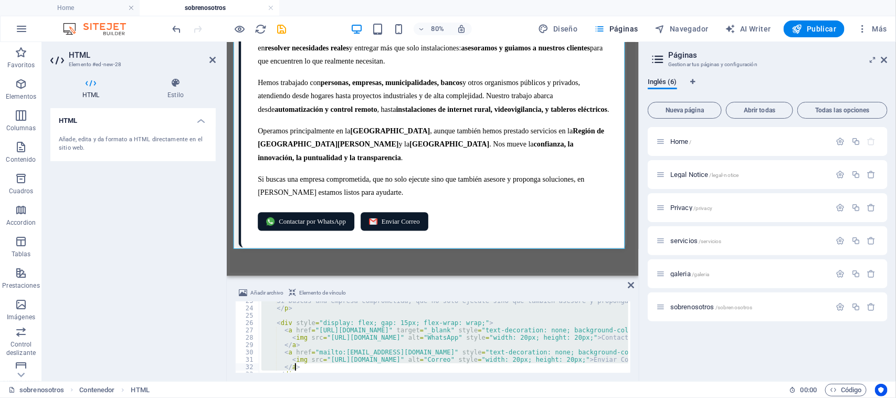
scroll to position [202, 0]
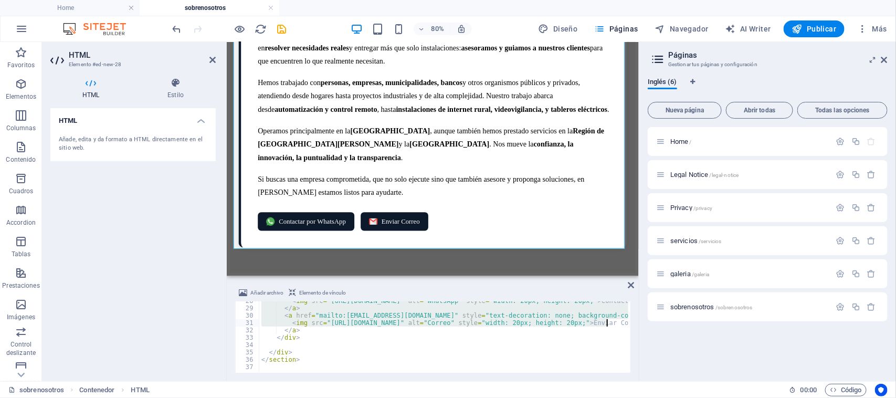
drag, startPoint x: 270, startPoint y: 311, endPoint x: 606, endPoint y: 314, distance: 335.9
type textarea "<p style="font-size: 1.1rem; line-height: 1.8; margin-bottom: 20px;">"
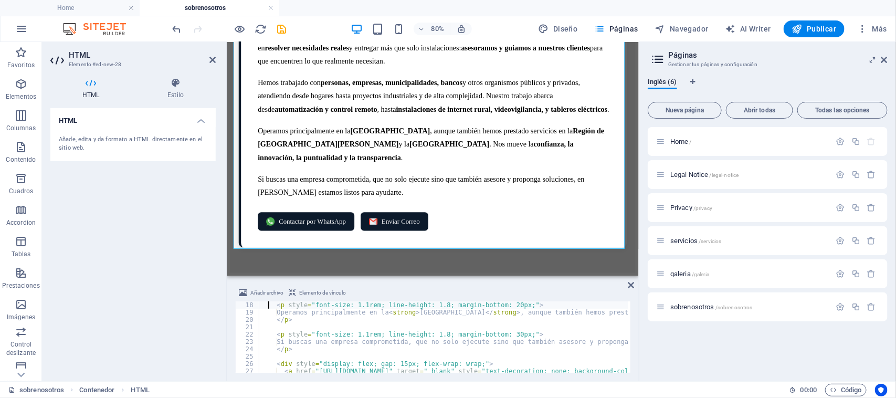
type textarea "</p>"
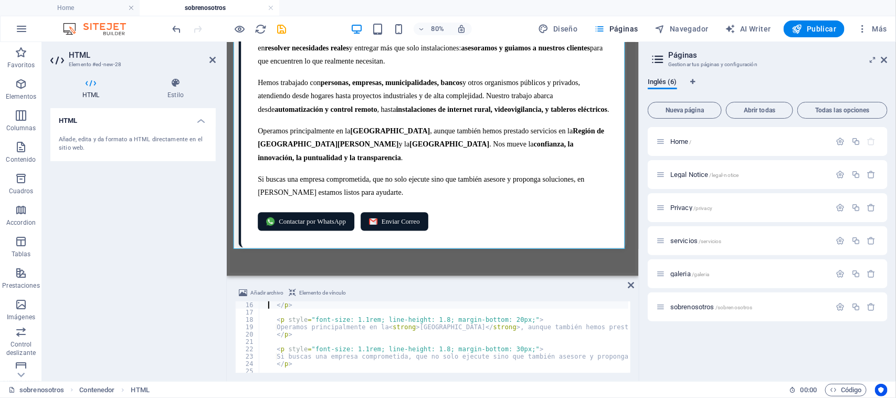
scroll to position [110, 0]
type textarea "Operamos principalmente en la <strong>Región de [GEOGRAPHIC_DATA]</strong>, aun…"
type textarea "</p>"
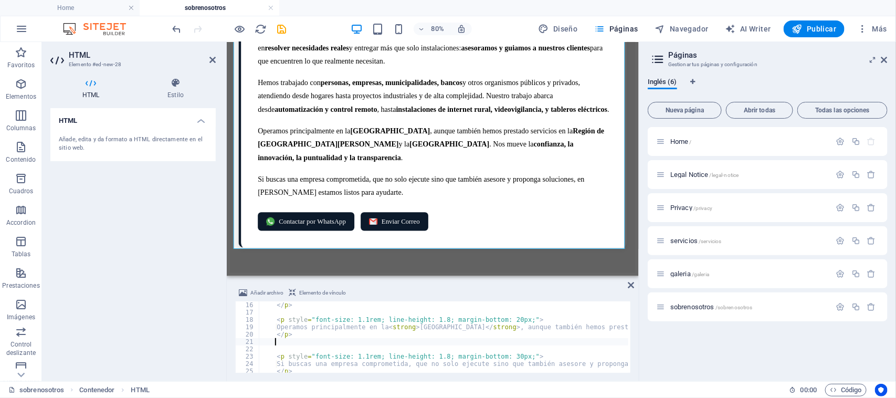
paste textarea "</p>"
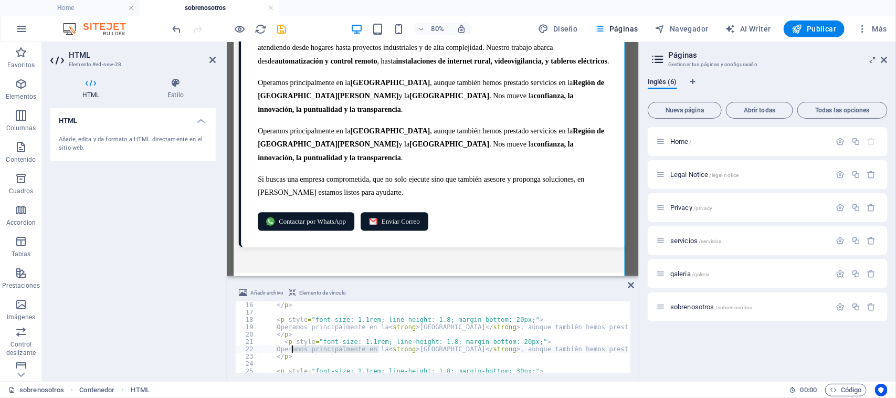
drag, startPoint x: 378, startPoint y: 350, endPoint x: 292, endPoint y: 350, distance: 85.6
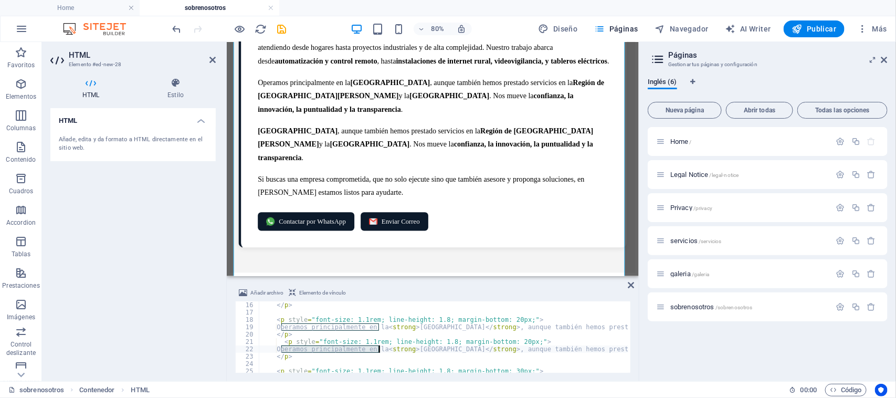
type textarea "Operamos principalmente en la <strong>Región de [GEOGRAPHIC_DATA]</strong>, aun…"
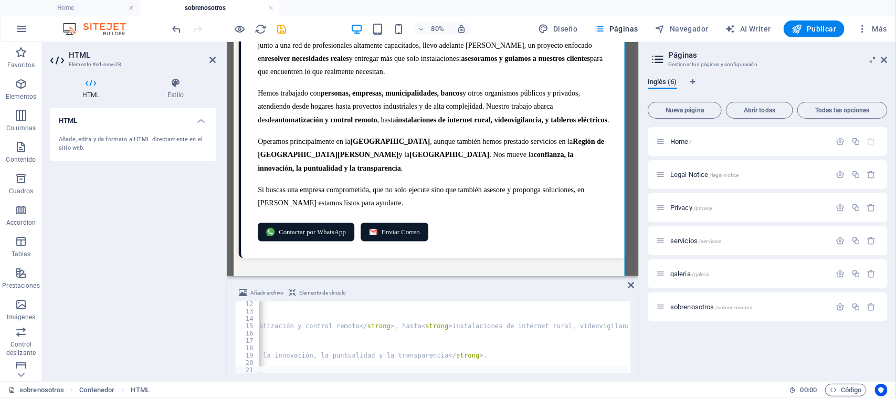
scroll to position [0, 938]
click at [586, 318] on div "</ p > < p style = "font-size: 1.1rem; line-height: 1.8; margin-bottom: 20px;" …" at bounding box center [14, 342] width 1389 height 84
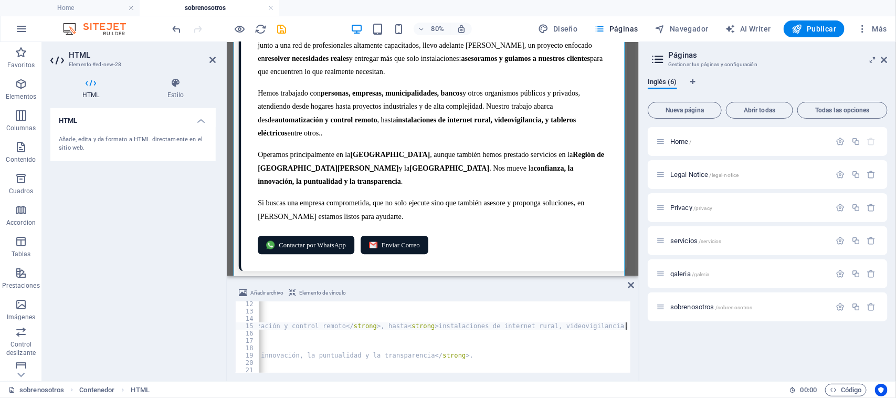
scroll to position [0, 947]
click at [580, 318] on div "</ p > < p style = "font-size: 1.1rem; line-height: 1.8; margin-bottom: 20px;" …" at bounding box center [6, 342] width 1389 height 84
type textarea "Hemos trabajado con <strong>personas, empresas, municipalidades, bancos</strong…"
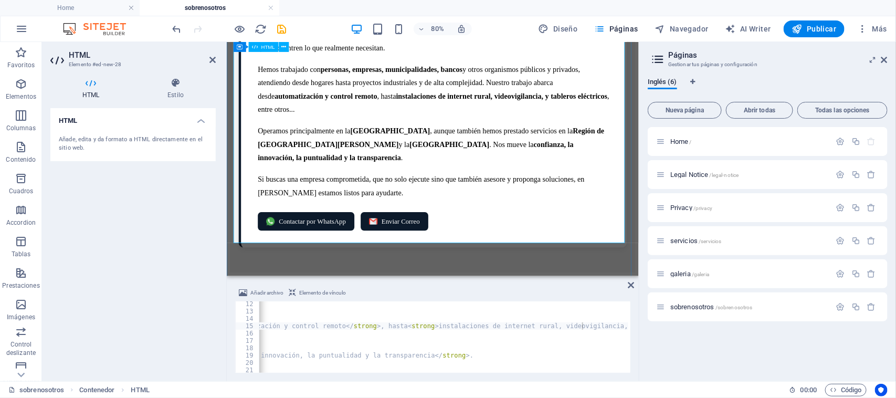
scroll to position [280, 0]
click at [716, 29] on span "Publicar" at bounding box center [814, 29] width 45 height 10
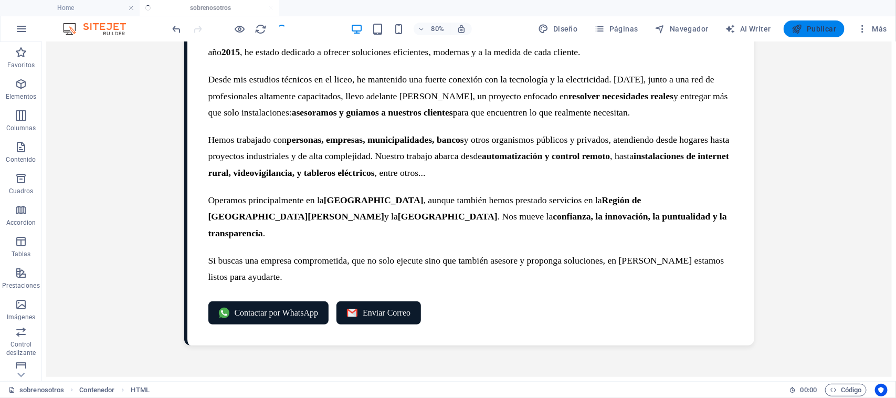
scroll to position [234, 0]
